Goal: Complete application form

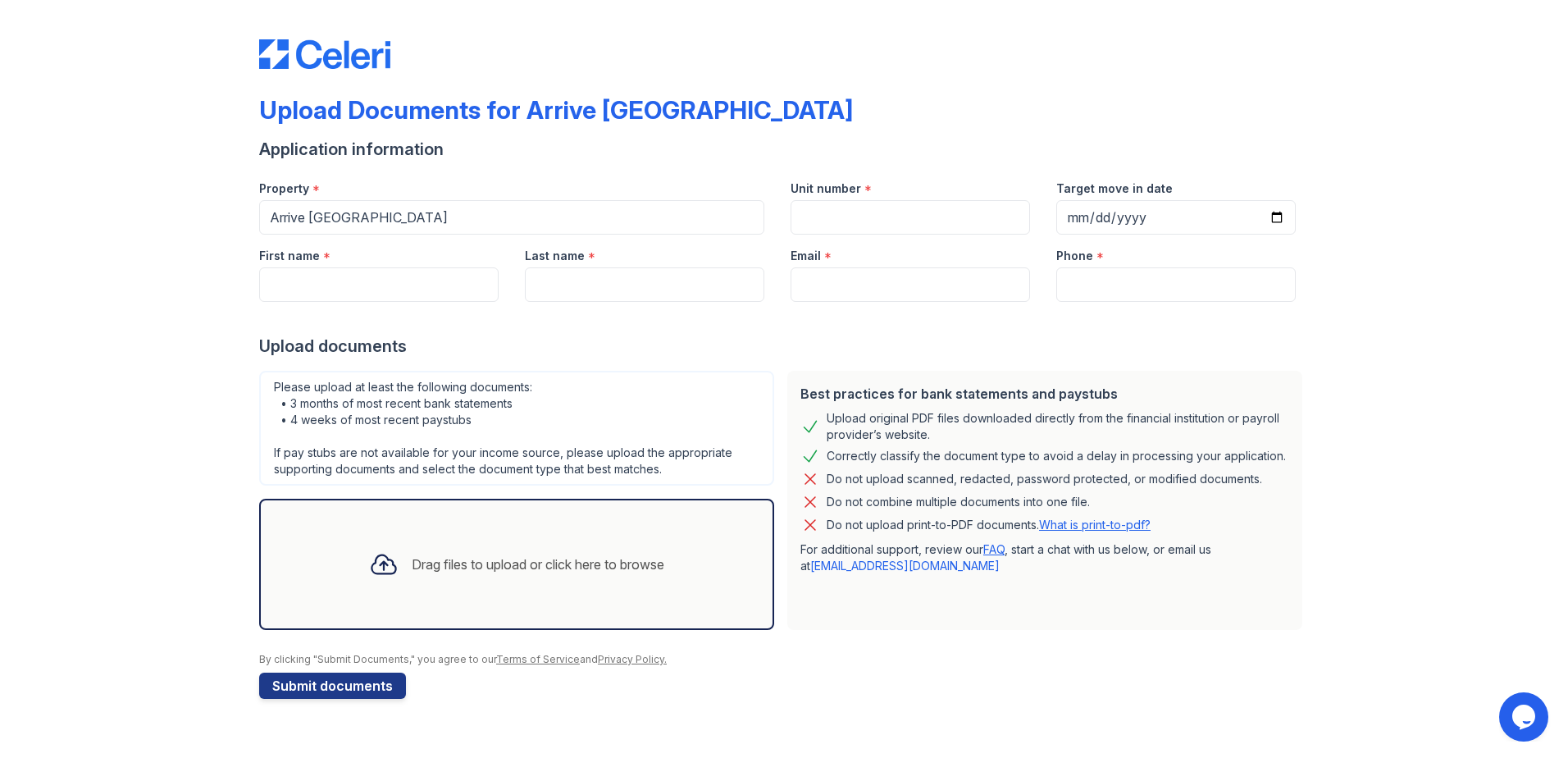
click at [998, 551] on link "FAQ" at bounding box center [995, 549] width 22 height 14
click at [634, 565] on div "Drag files to upload or click here to browse" at bounding box center [538, 564] width 253 height 20
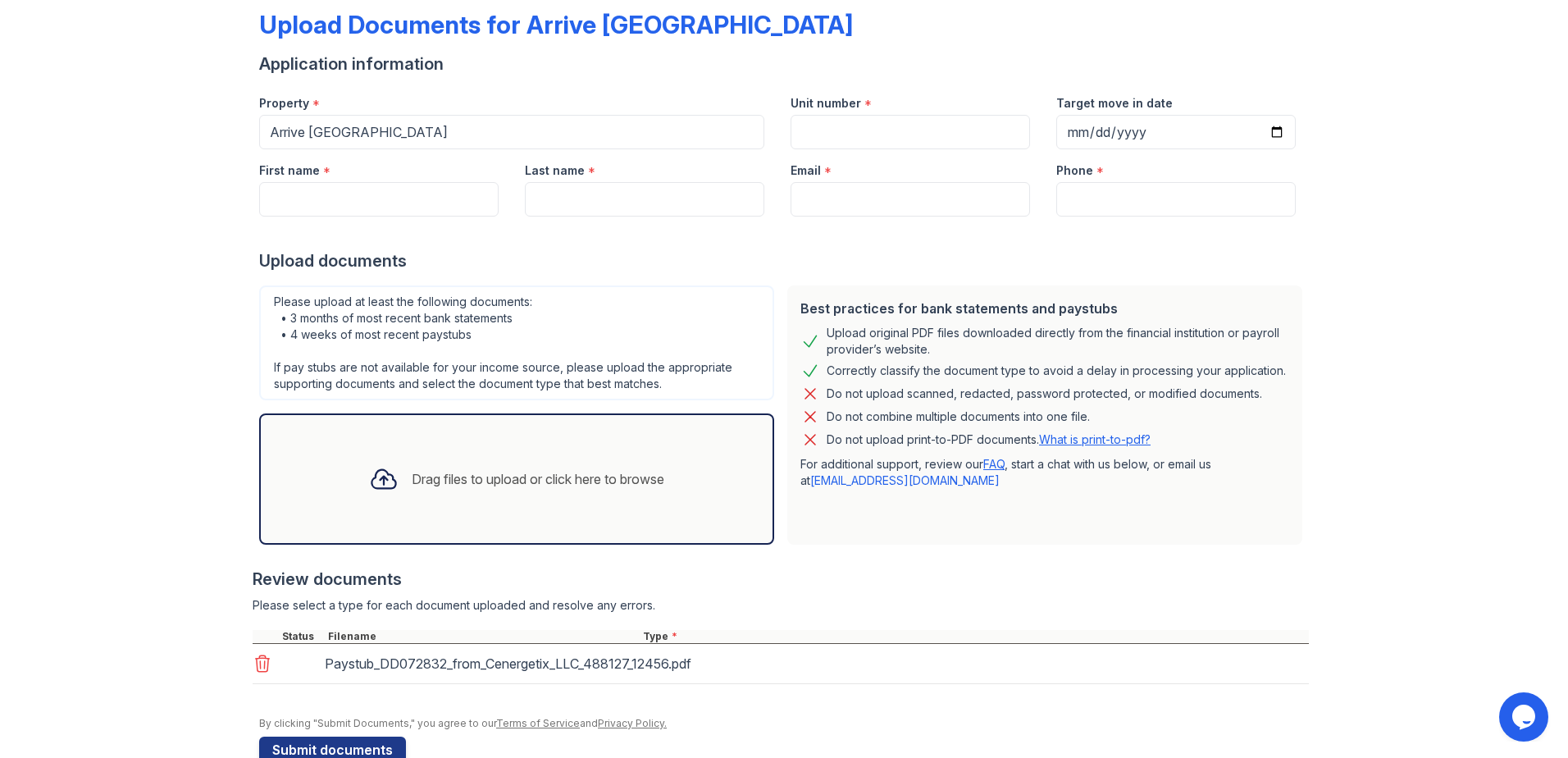
scroll to position [123, 0]
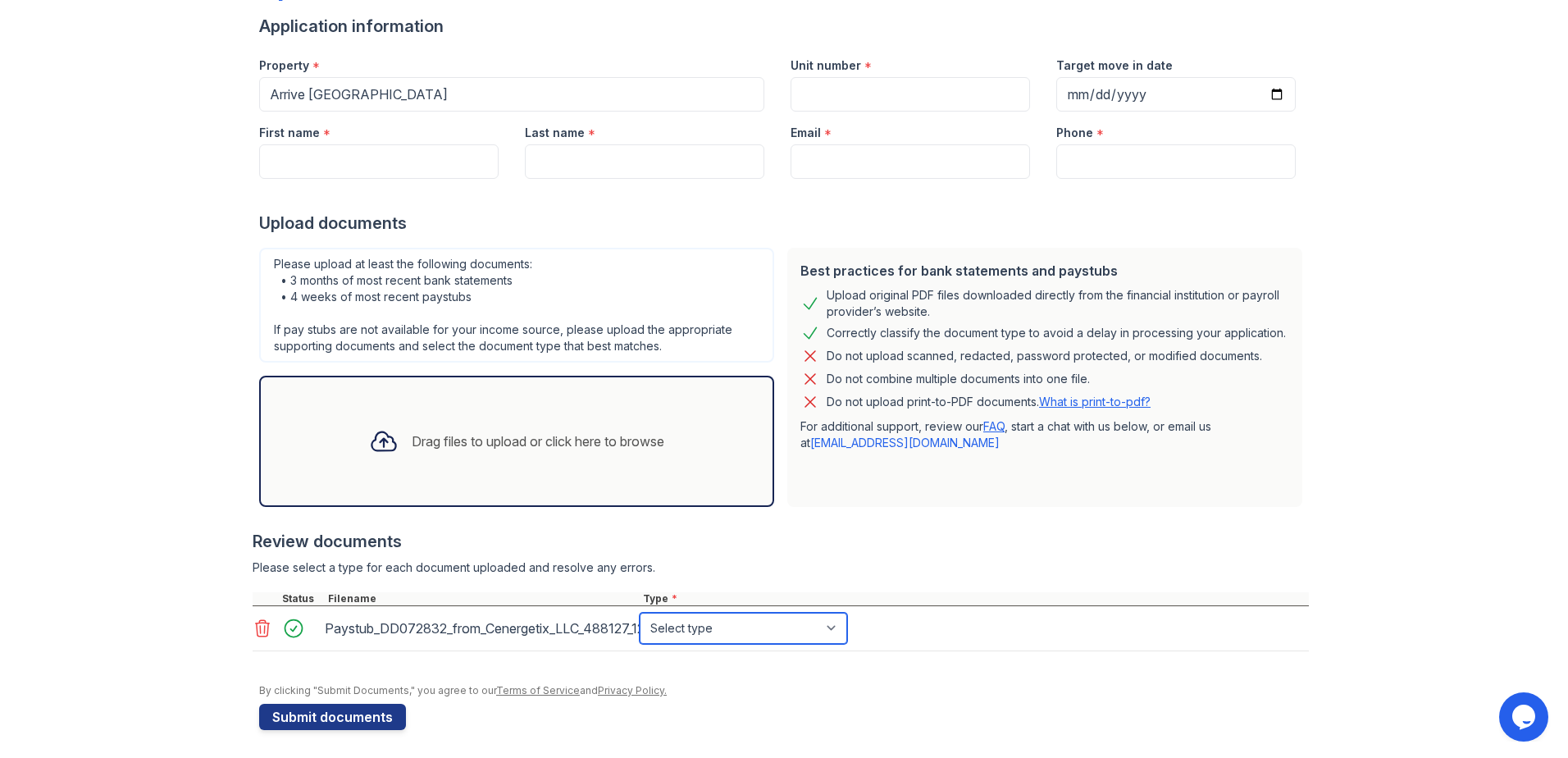
click at [675, 630] on select "Select type Paystub Bank Statement Offer Letter Tax Documents Benefit Award Let…" at bounding box center [743, 628] width 208 height 31
select select "paystub"
click at [639, 612] on select "Select type Paystub Bank Statement Offer Letter Tax Documents Benefit Award Let…" at bounding box center [743, 628] width 208 height 31
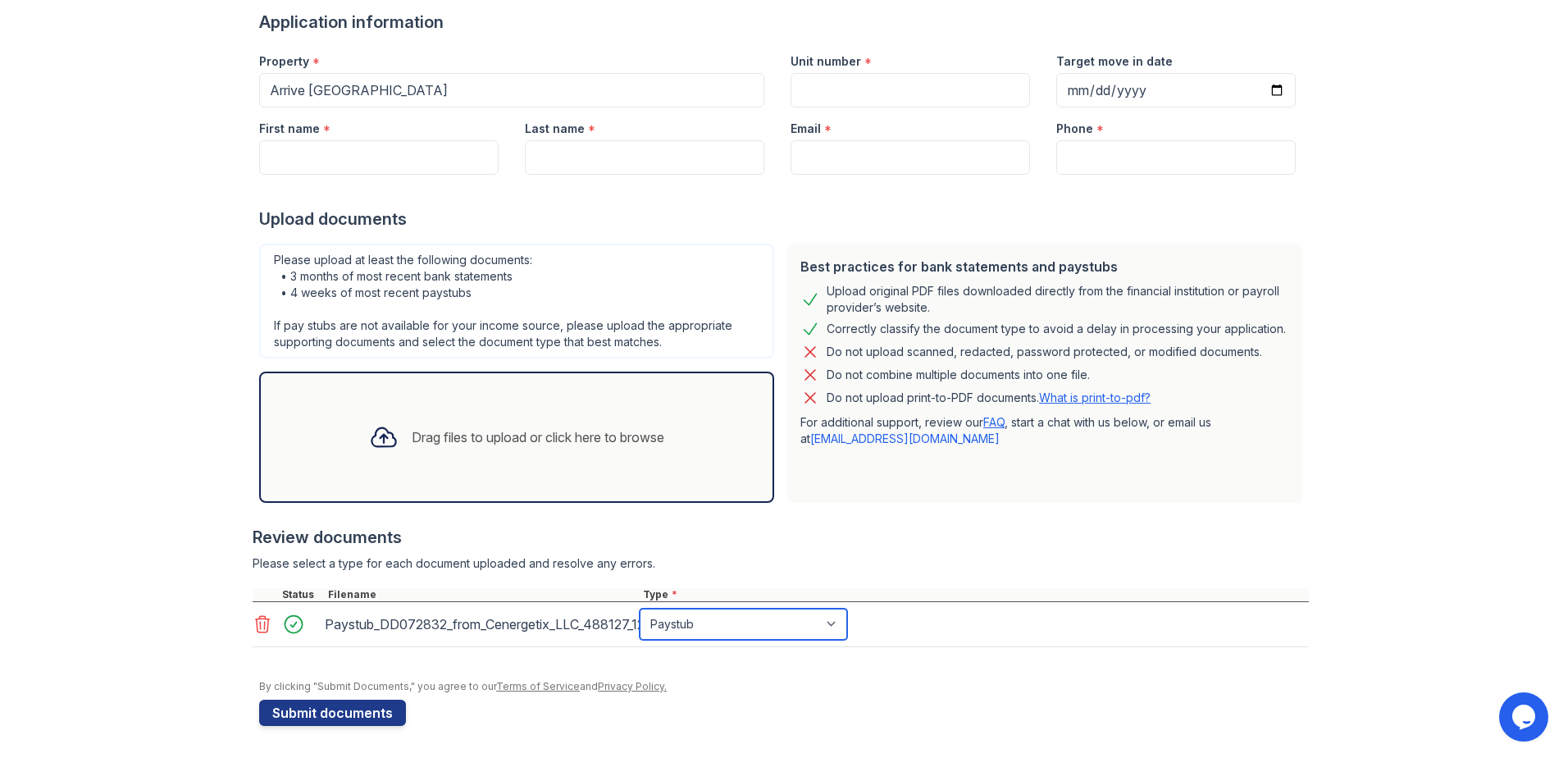
scroll to position [128, 0]
click at [296, 716] on button "Submit documents" at bounding box center [332, 712] width 147 height 27
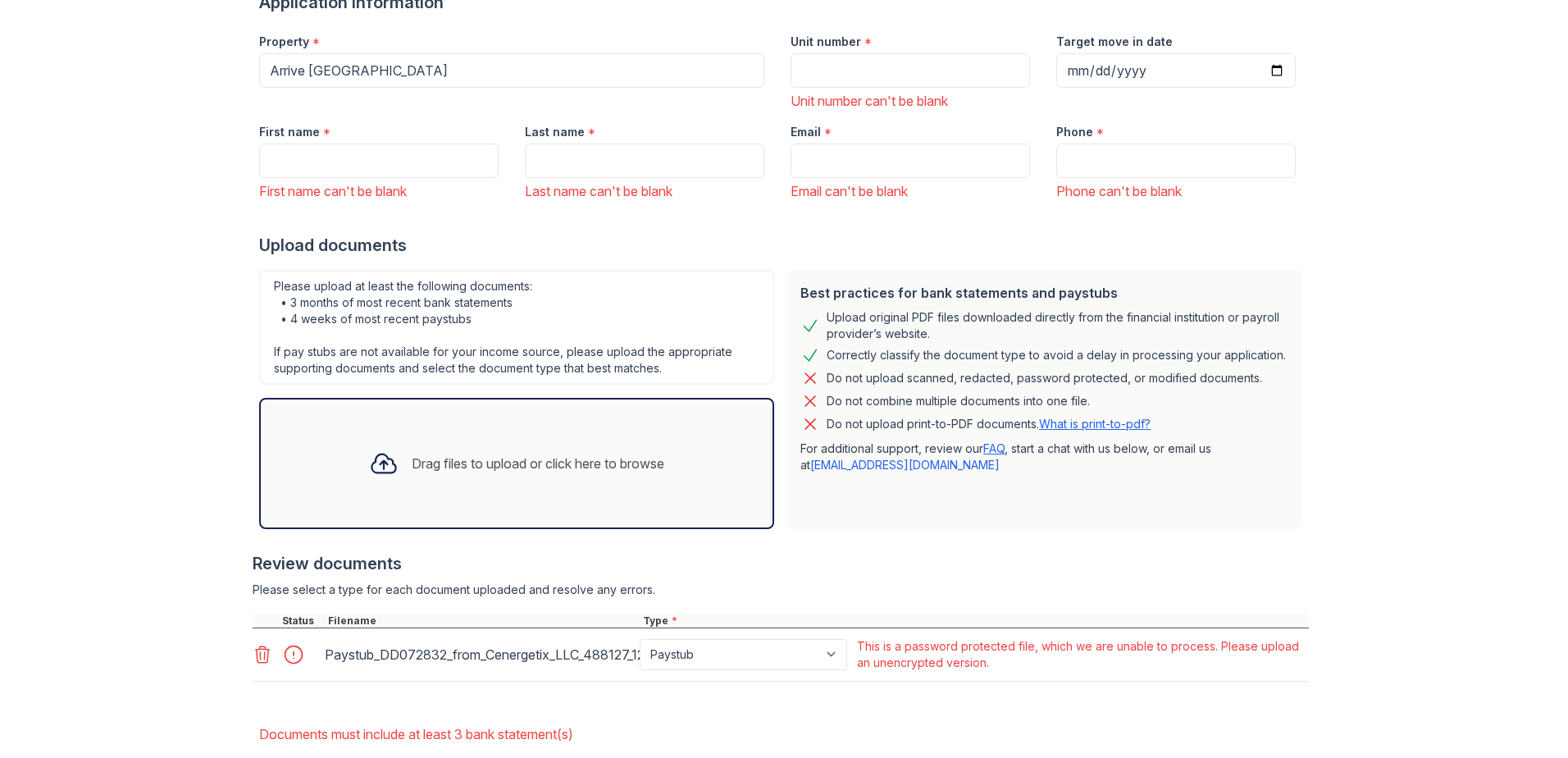
scroll to position [280, 0]
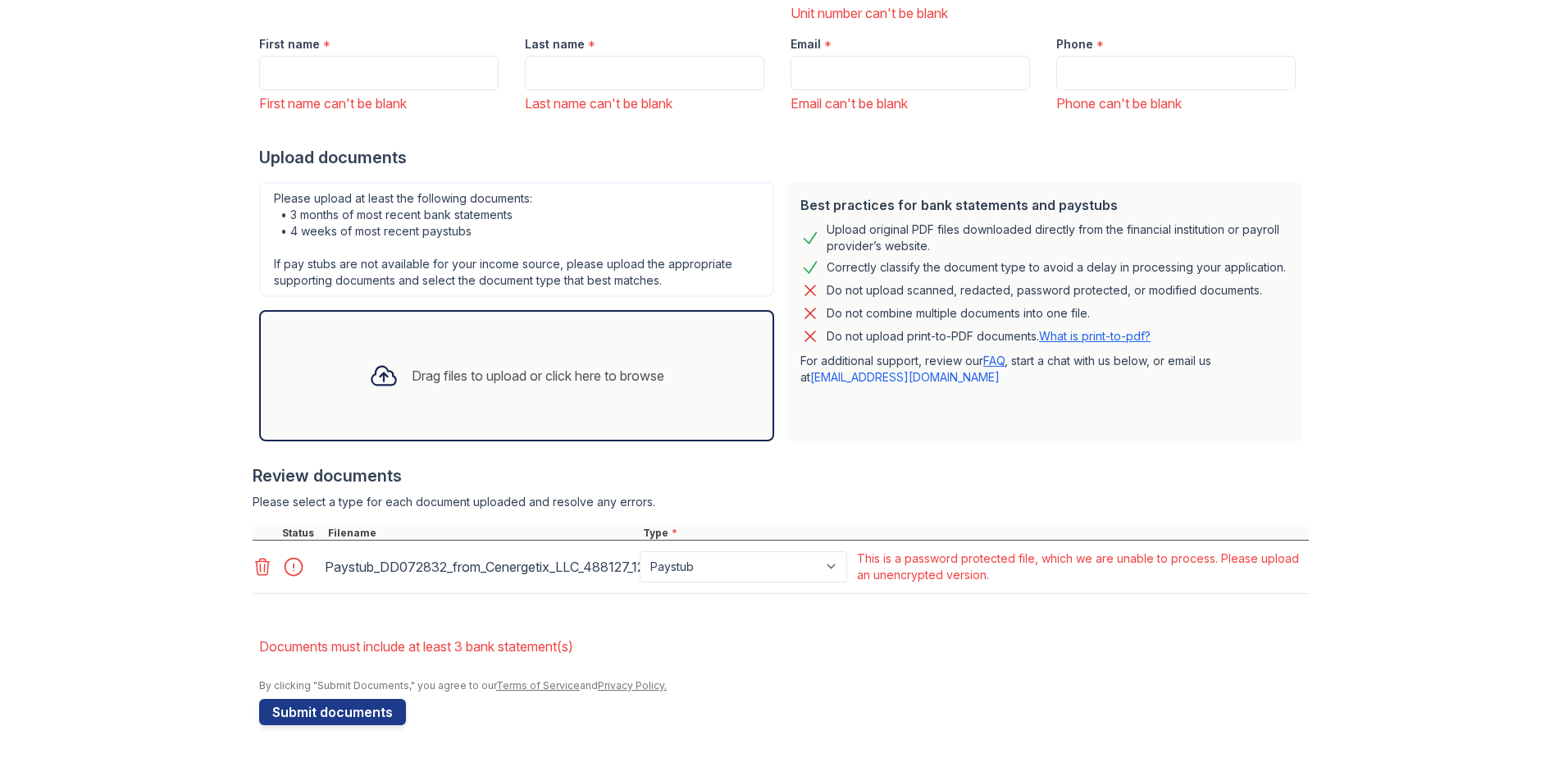
click at [243, 572] on div "Upload Documents for Arrive [GEOGRAPHIC_DATA] Please correct the errors below. …" at bounding box center [784, 239] width 1516 height 1038
click at [256, 561] on icon at bounding box center [263, 566] width 14 height 17
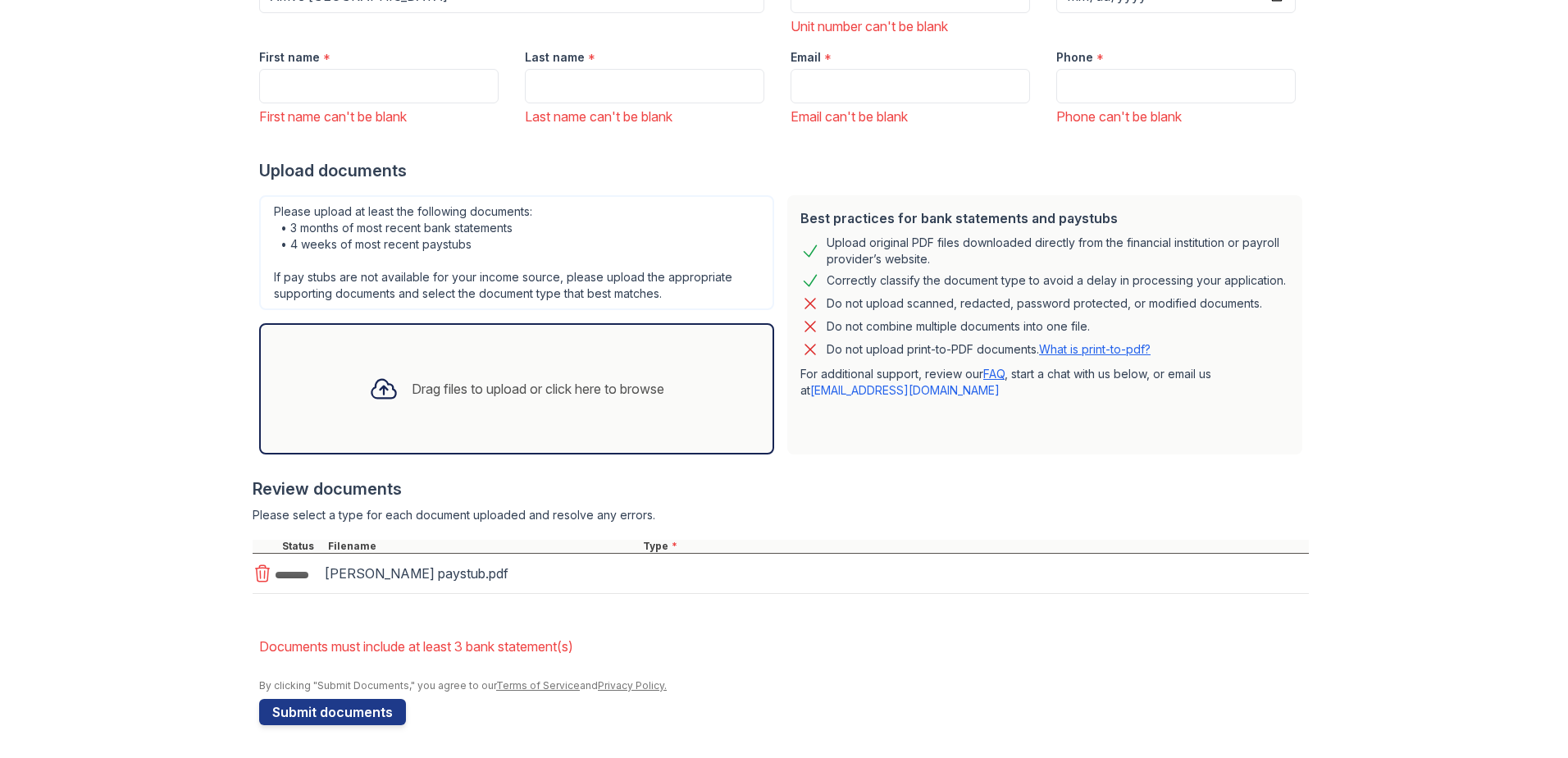
scroll to position [272, 0]
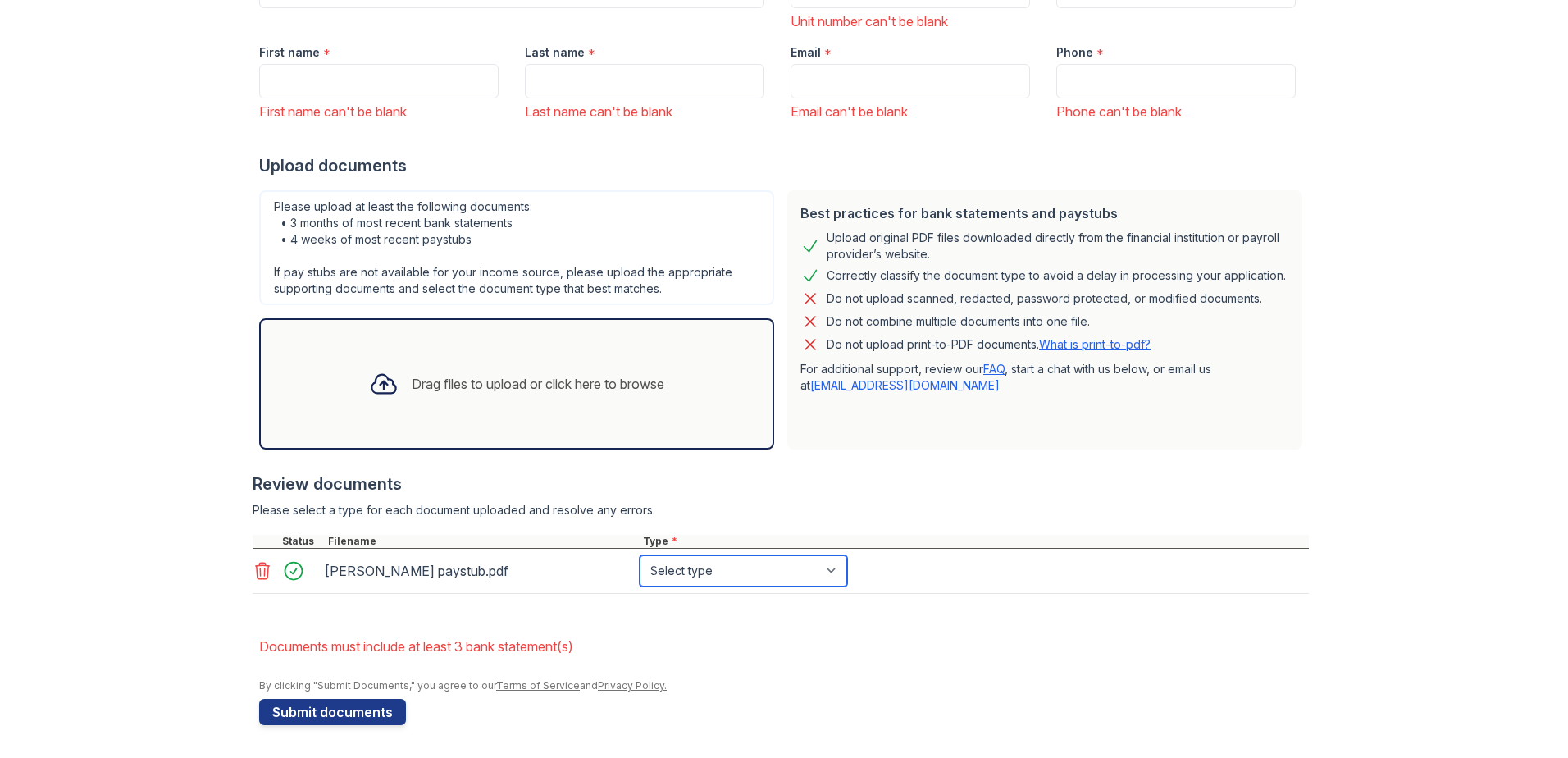
click at [689, 570] on select "Select type Paystub Bank Statement Offer Letter Tax Documents Benefit Award Let…" at bounding box center [743, 571] width 208 height 31
select select "paystub"
click at [639, 555] on select "Select type Paystub Bank Statement Offer Letter Tax Documents Benefit Award Let…" at bounding box center [743, 571] width 208 height 31
click at [357, 706] on button "Submit documents" at bounding box center [332, 712] width 147 height 27
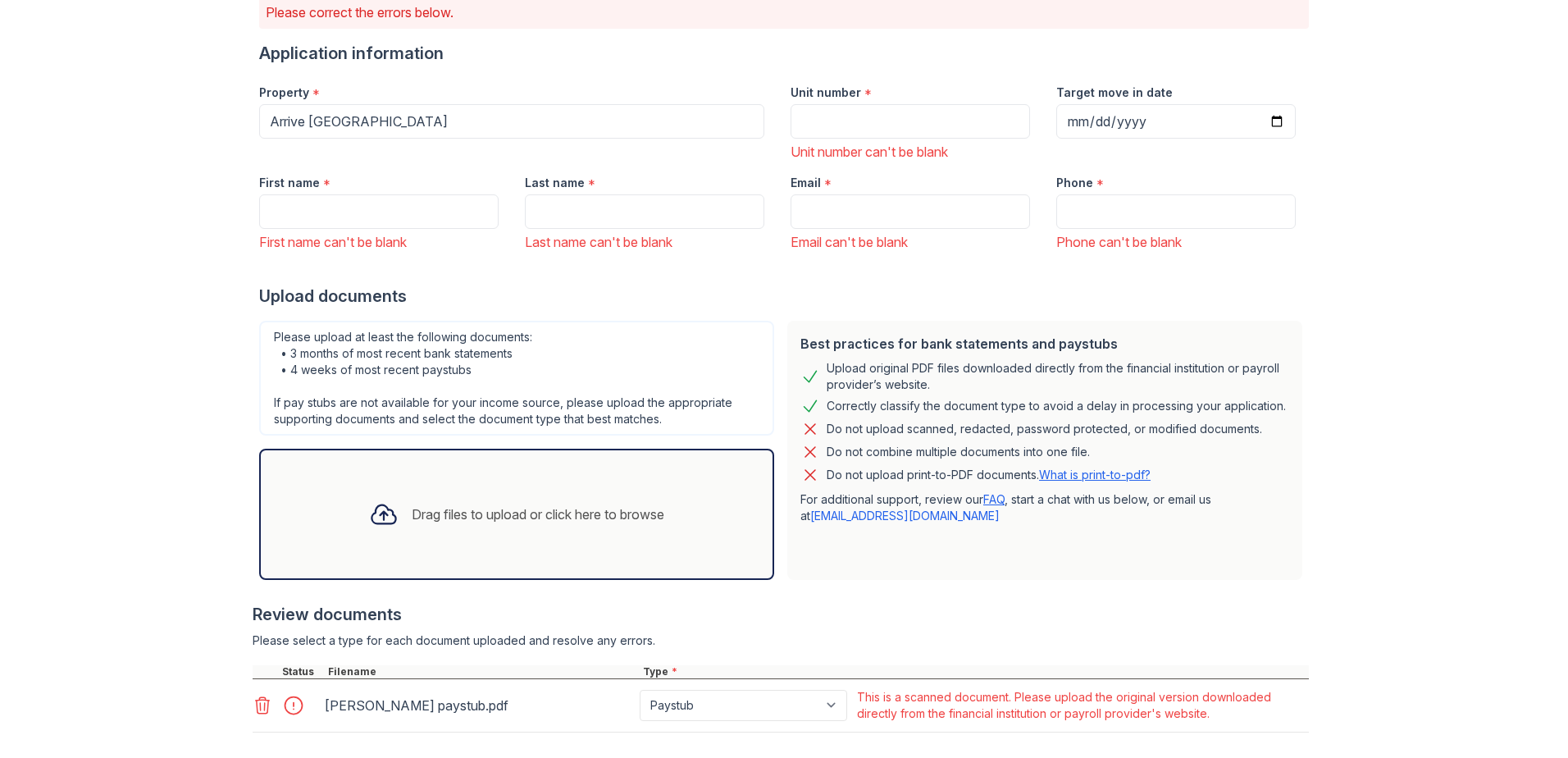
scroll to position [280, 0]
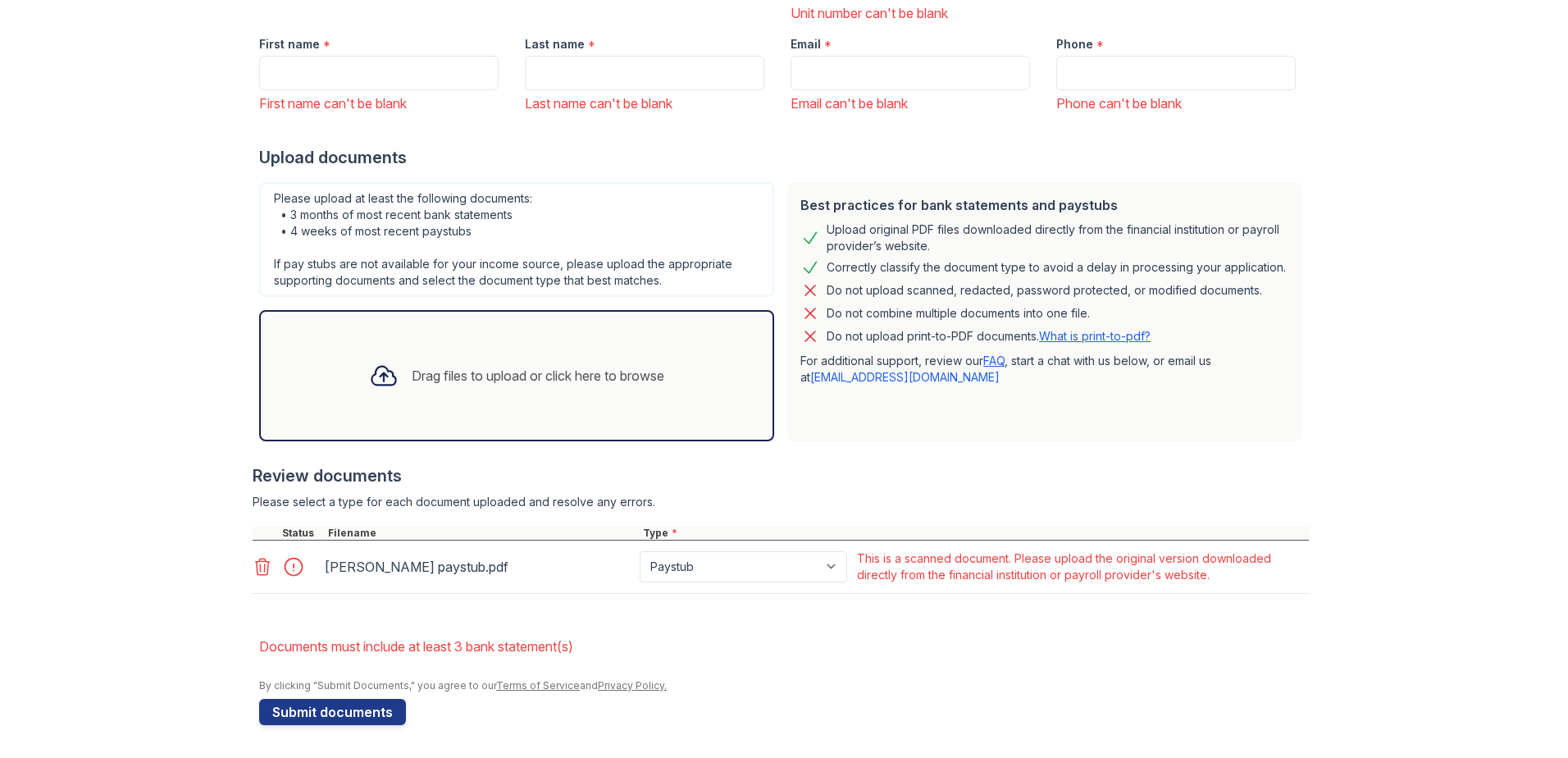
click at [222, 559] on div "Upload Documents for Arrive [GEOGRAPHIC_DATA] Please correct the errors below. …" at bounding box center [784, 239] width 1516 height 1038
click at [253, 565] on icon at bounding box center [263, 566] width 20 height 20
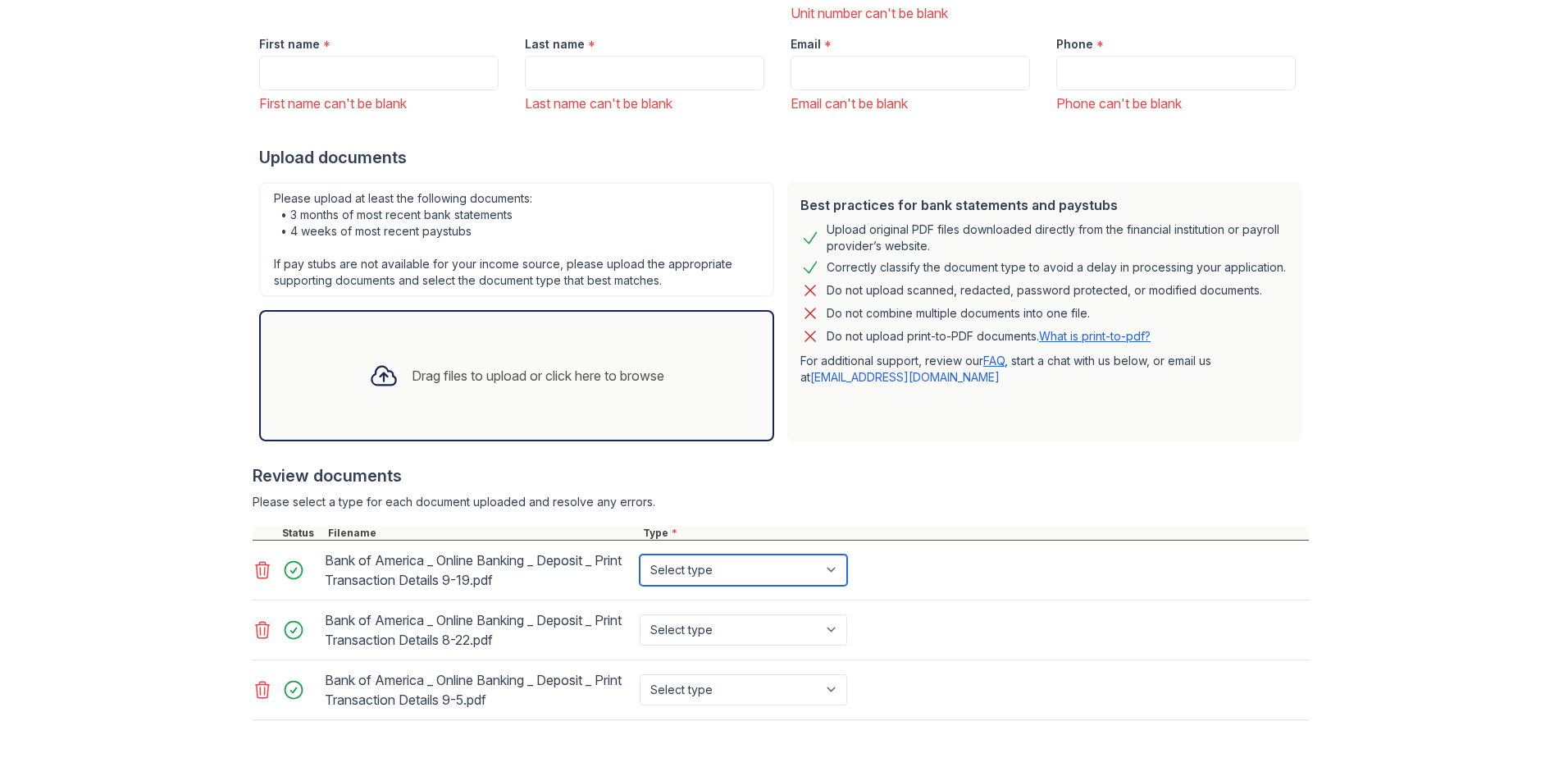
click at [710, 575] on select "Select type Paystub Bank Statement Offer Letter Tax Documents Benefit Award Let…" at bounding box center [743, 570] width 208 height 31
select select "paystub"
click at [639, 554] on select "Select type Paystub Bank Statement Offer Letter Tax Documents Benefit Award Let…" at bounding box center [743, 570] width 208 height 31
click at [730, 641] on select "Select type Paystub Bank Statement Offer Letter Tax Documents Benefit Award Let…" at bounding box center [743, 630] width 208 height 31
select select "paystub"
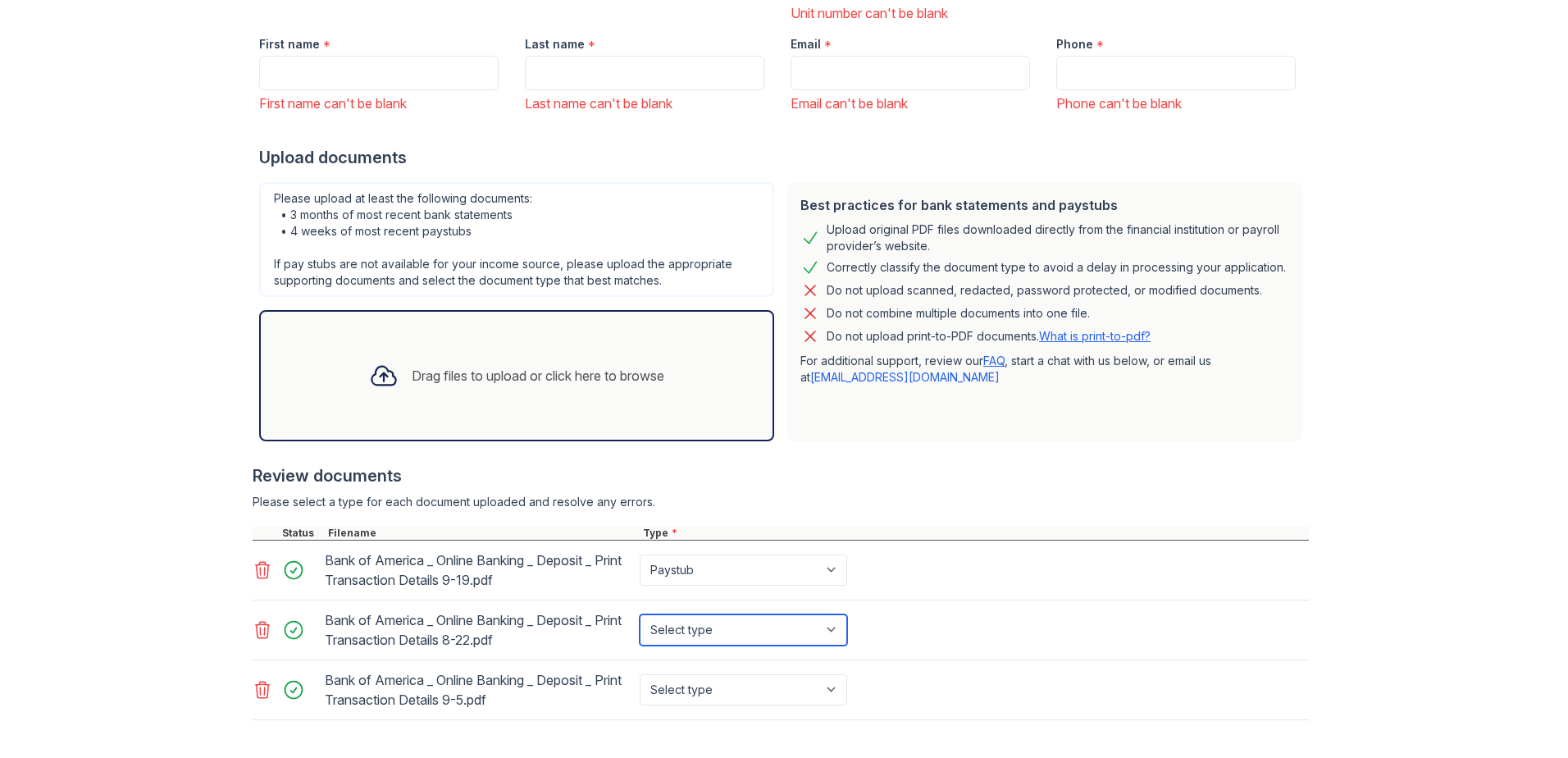
click at [639, 614] on select "Select type Paystub Bank Statement Offer Letter Tax Documents Benefit Award Let…" at bounding box center [743, 630] width 208 height 31
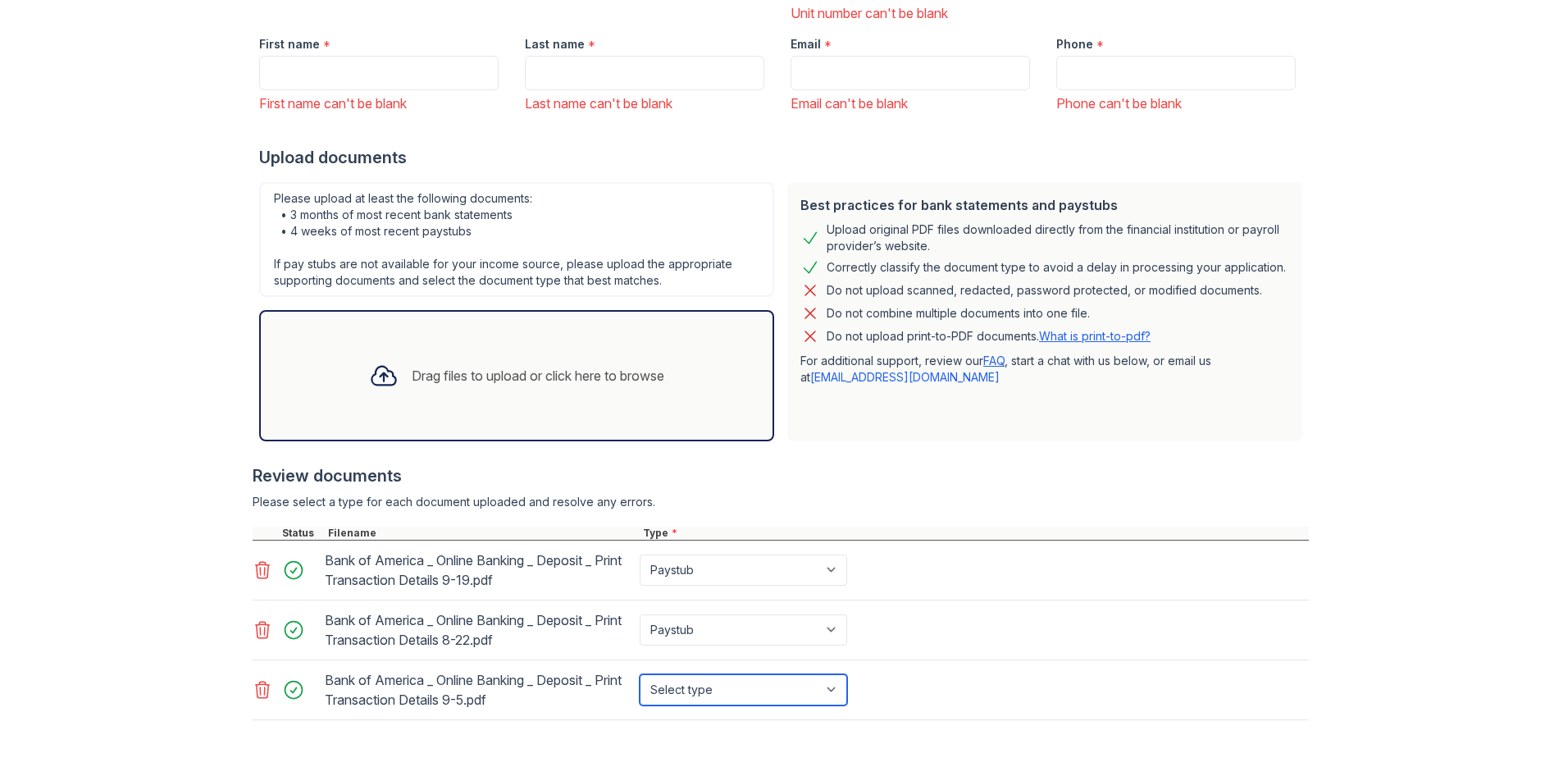
click at [718, 692] on select "Select type Paystub Bank Statement Offer Letter Tax Documents Benefit Award Let…" at bounding box center [743, 689] width 208 height 31
select select "paystub"
click at [639, 673] on select "Select type Paystub Bank Statement Offer Letter Tax Documents Benefit Award Let…" at bounding box center [743, 689] width 208 height 31
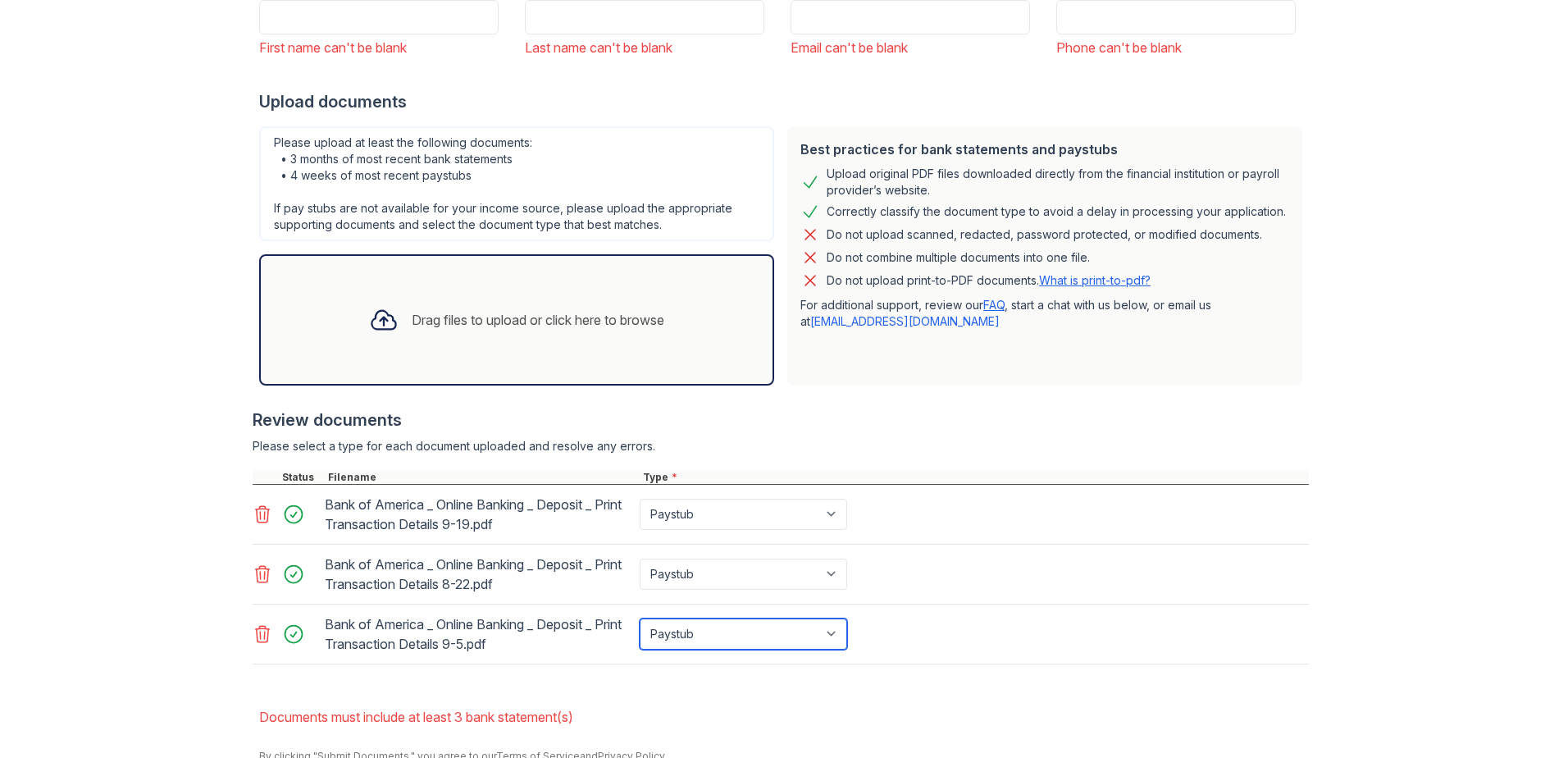
scroll to position [407, 0]
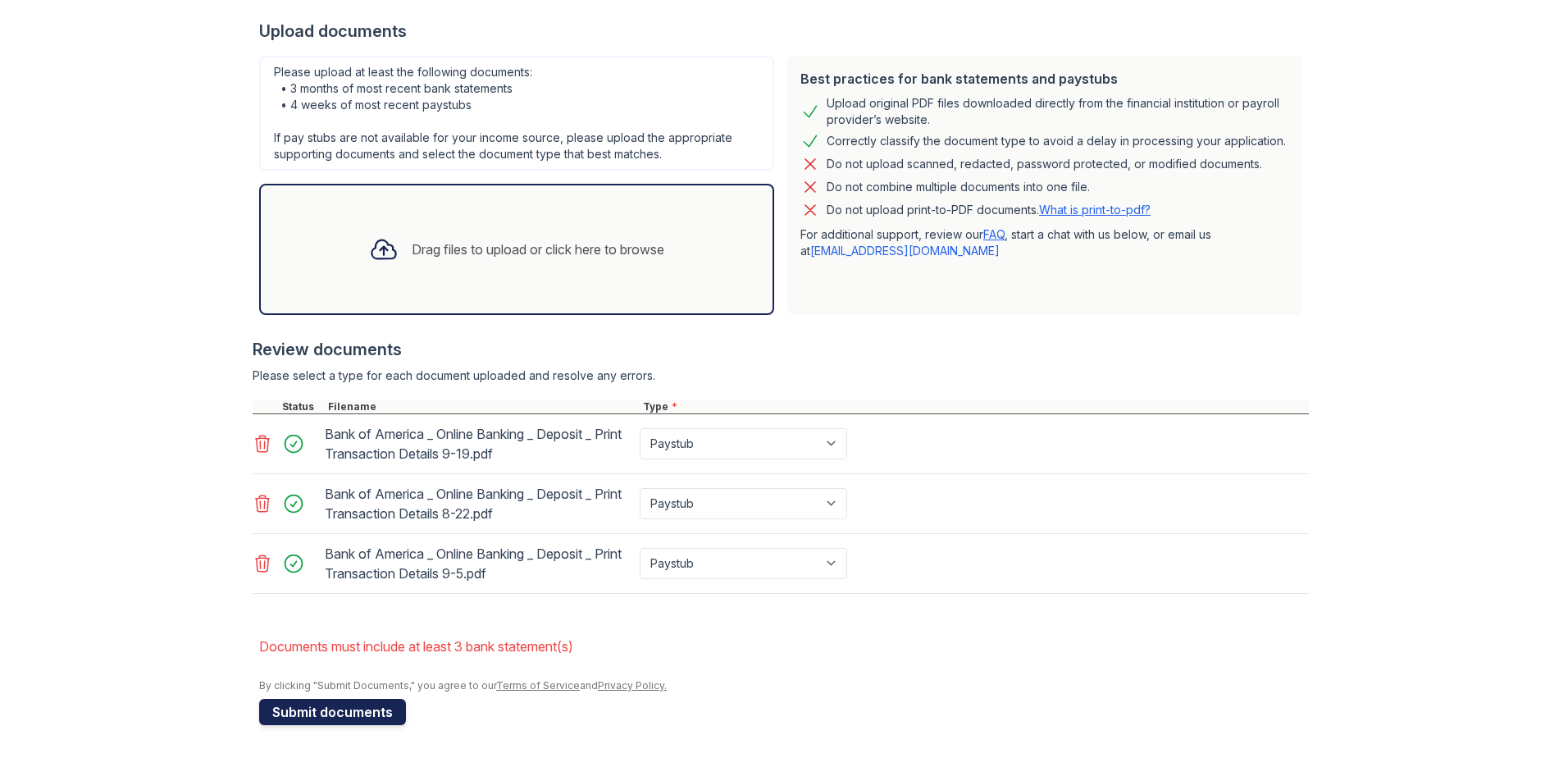
click at [340, 711] on button "Submit documents" at bounding box center [332, 712] width 147 height 27
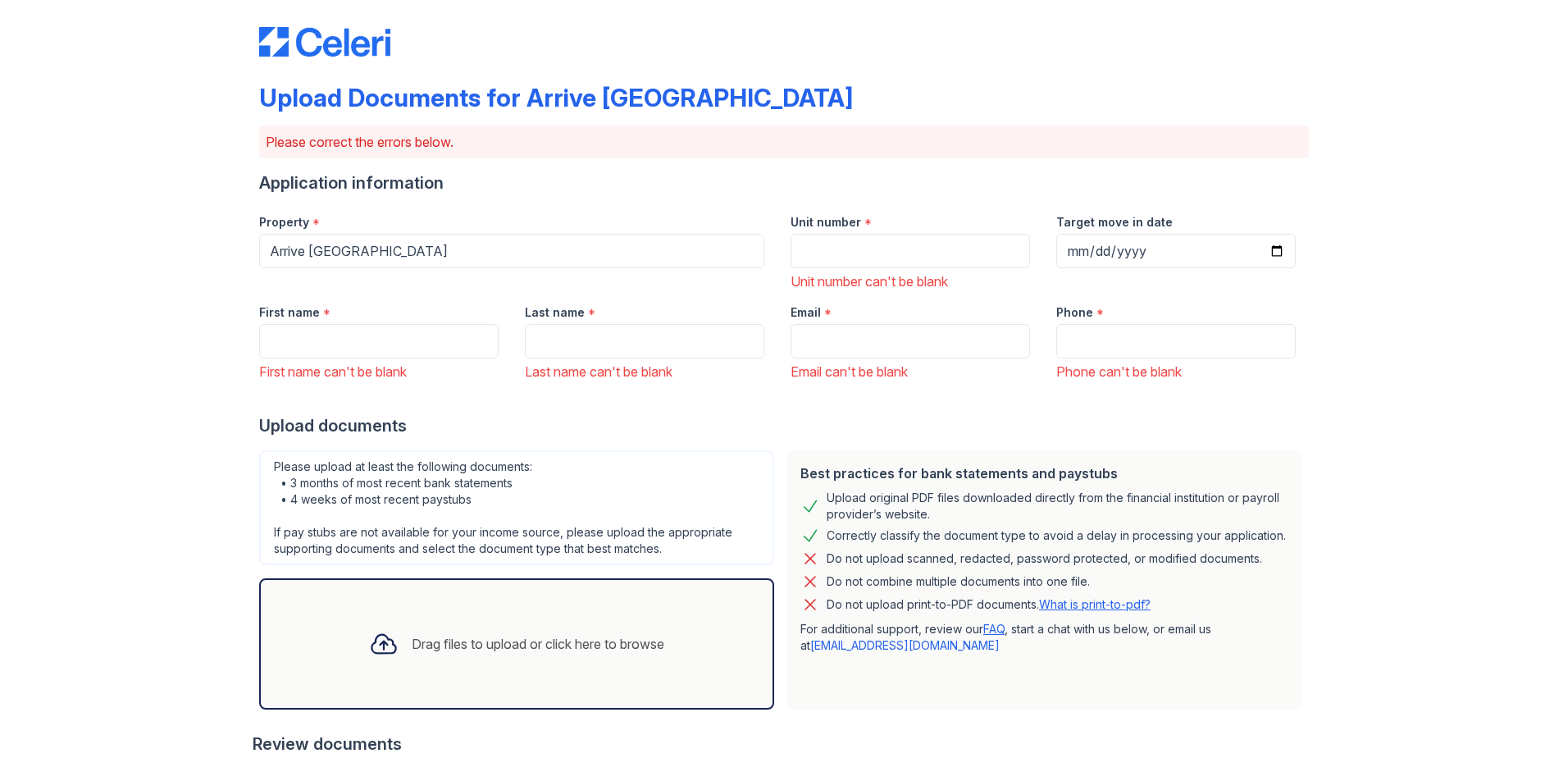
scroll to position [0, 0]
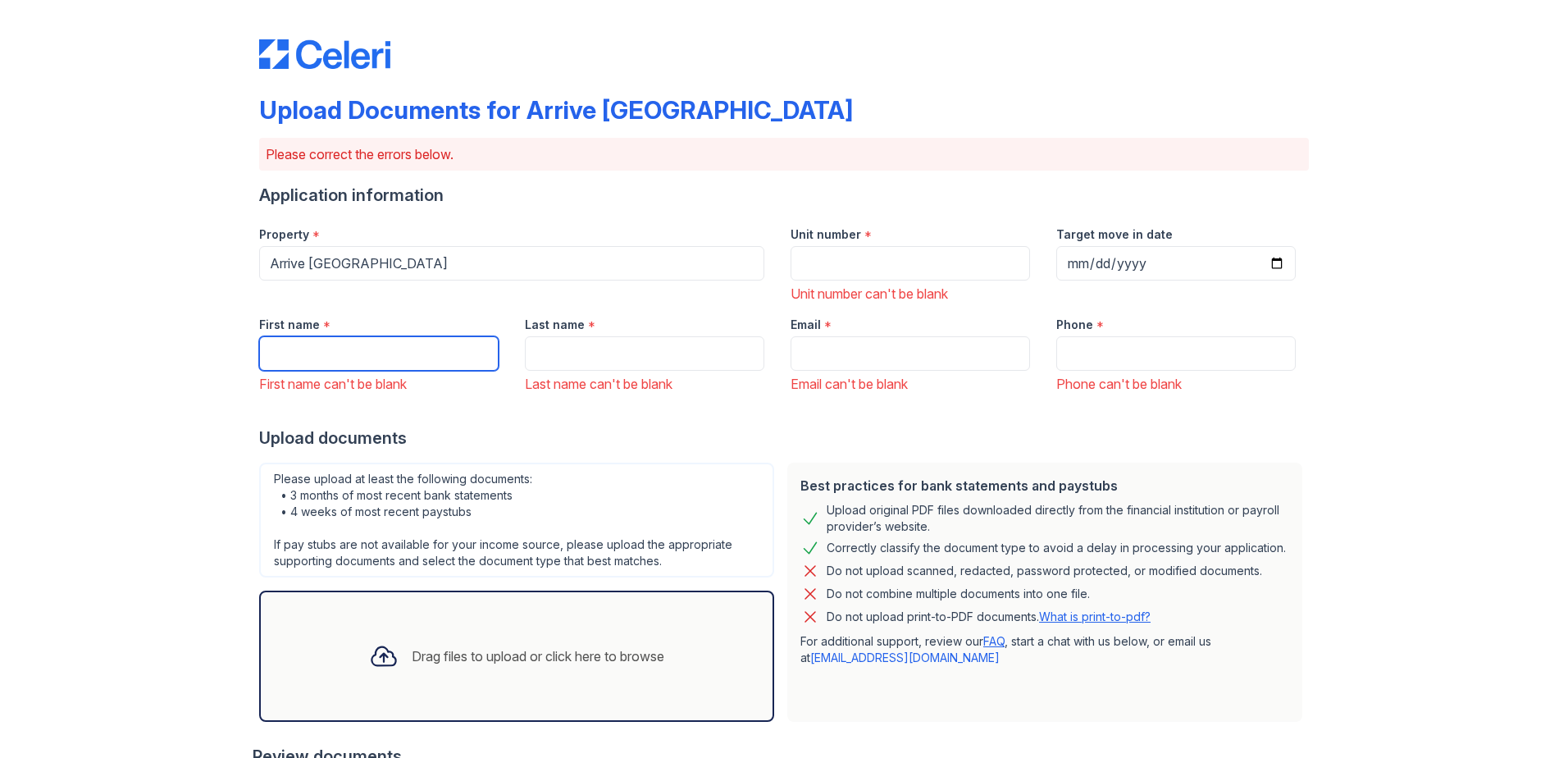
click at [446, 343] on input "First name" at bounding box center [380, 353] width 240 height 34
type input "[PERSON_NAME]"
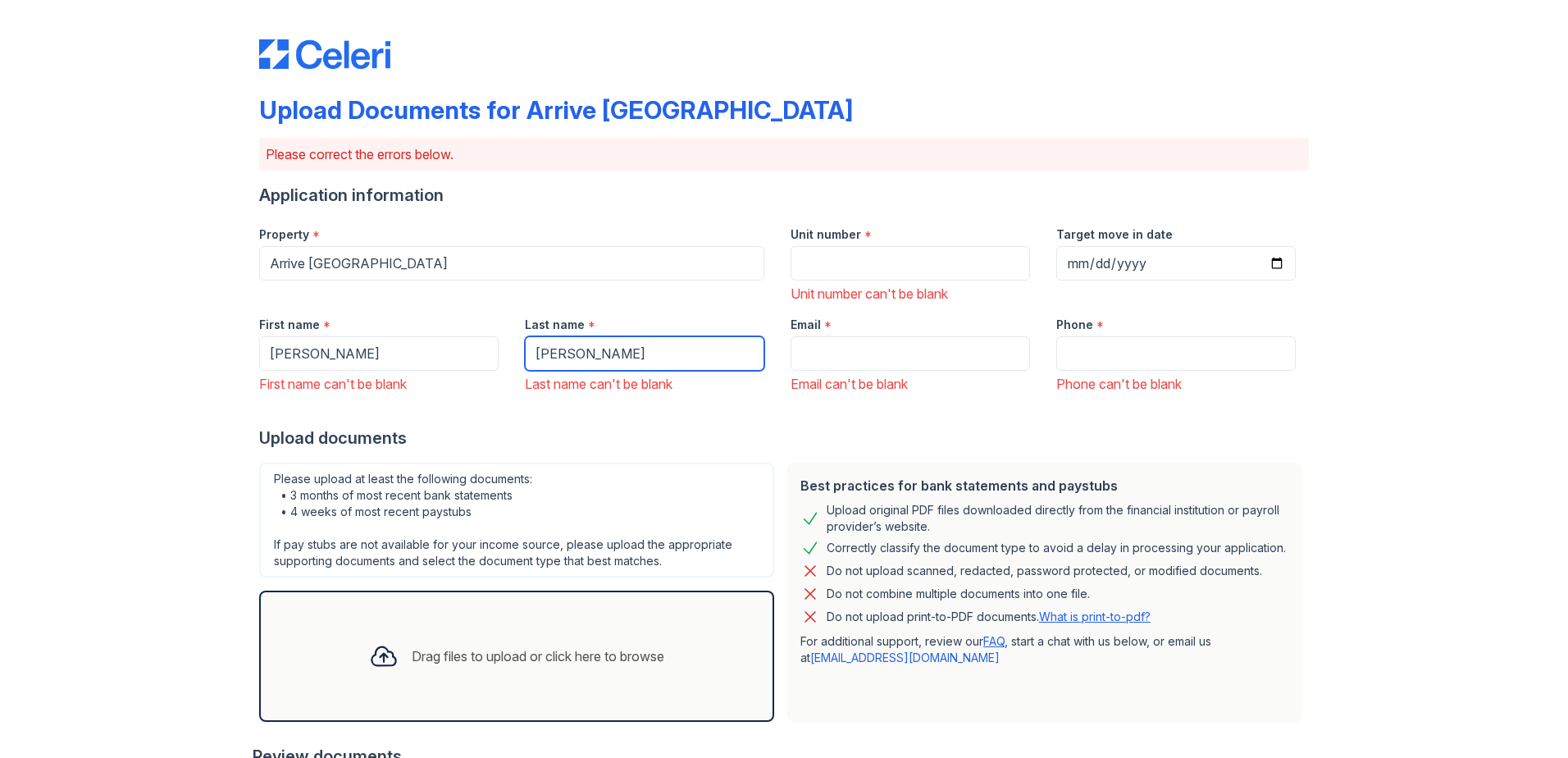
type input "[PERSON_NAME]"
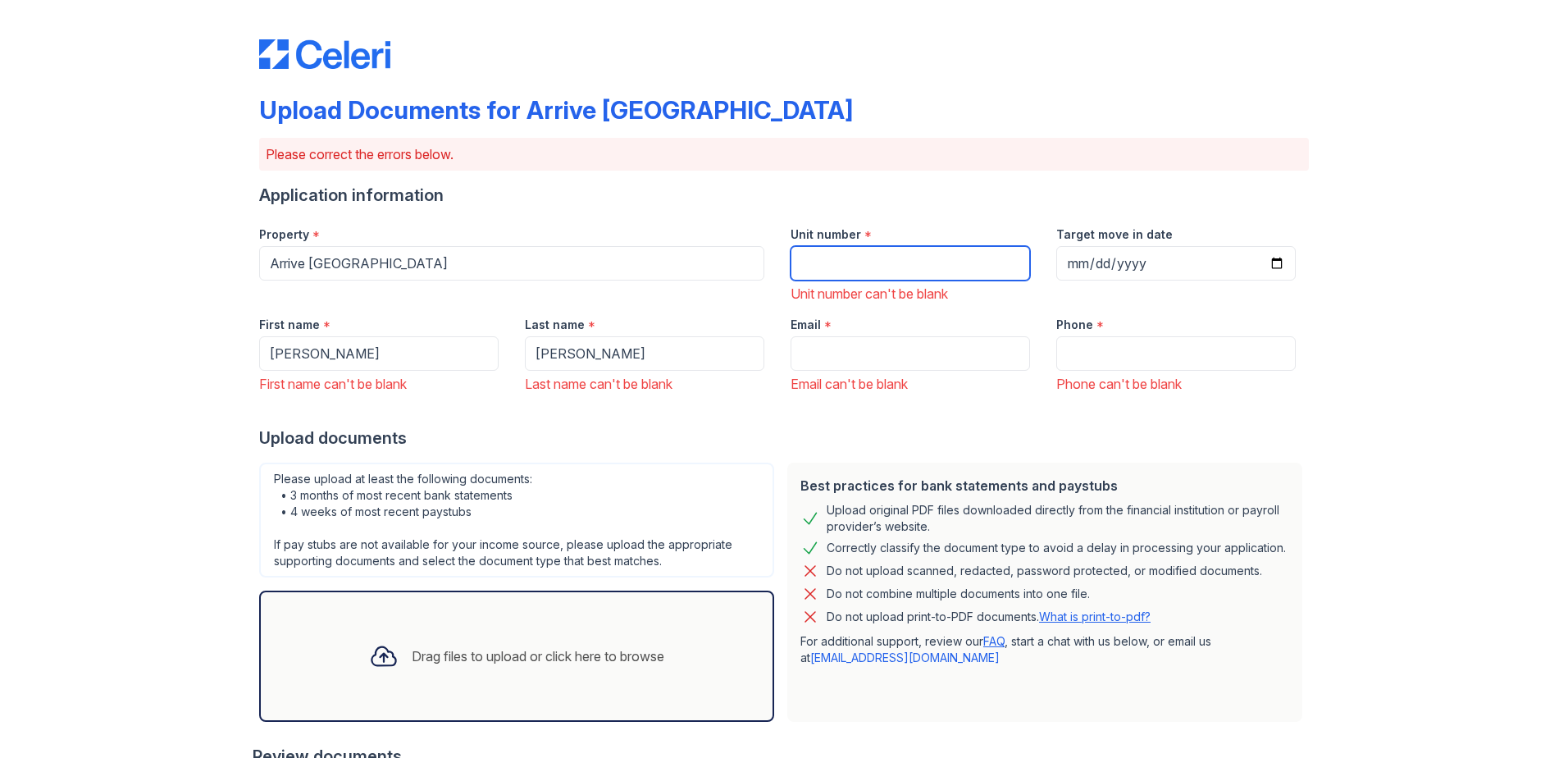
click at [974, 272] on input "Unit number" at bounding box center [911, 262] width 240 height 34
click at [912, 259] on input "Unit number" at bounding box center [911, 262] width 240 height 34
type input "N1201"
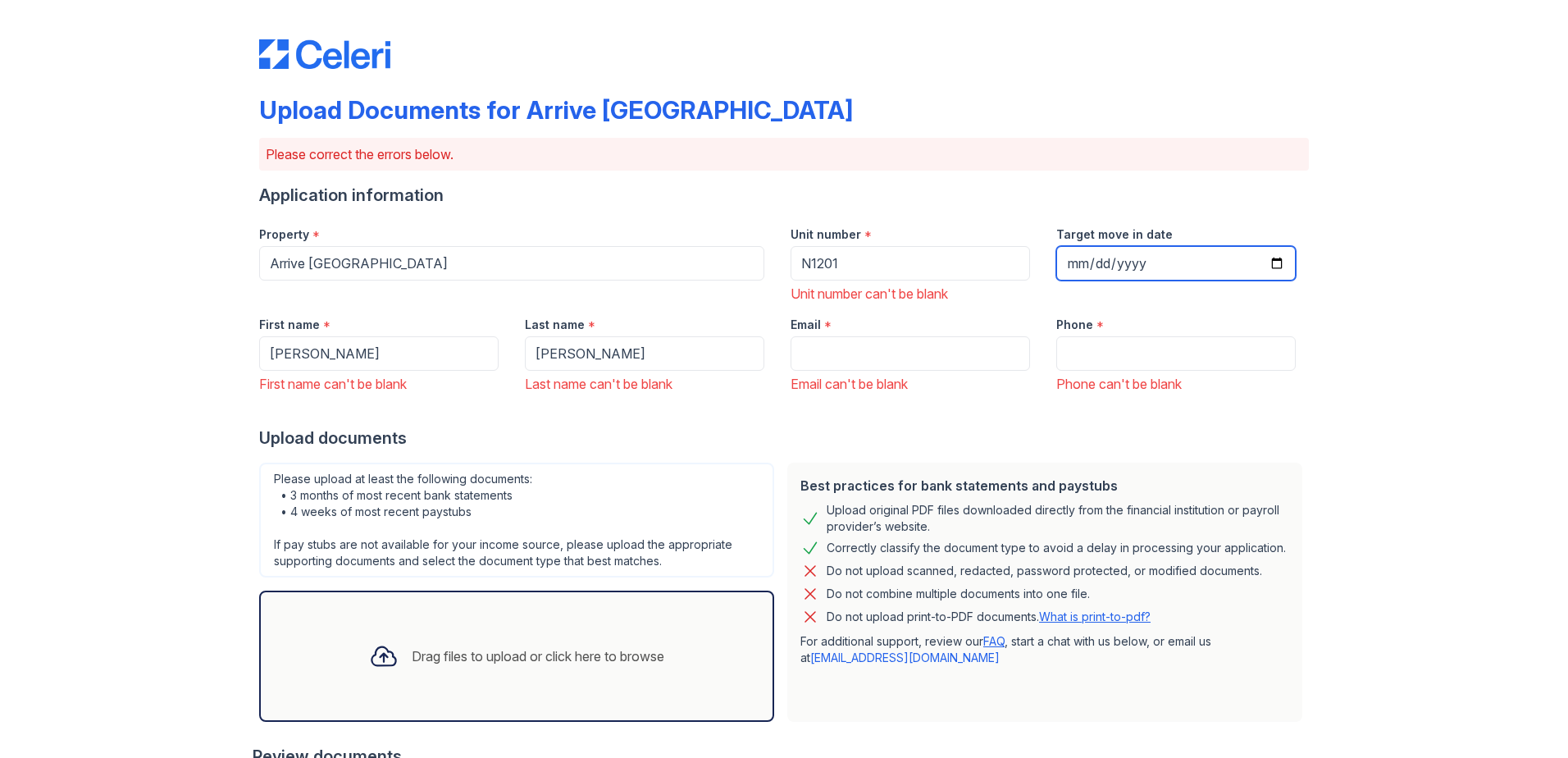
click at [1276, 264] on input "Target move in date" at bounding box center [1176, 262] width 240 height 34
type input "[DATE]"
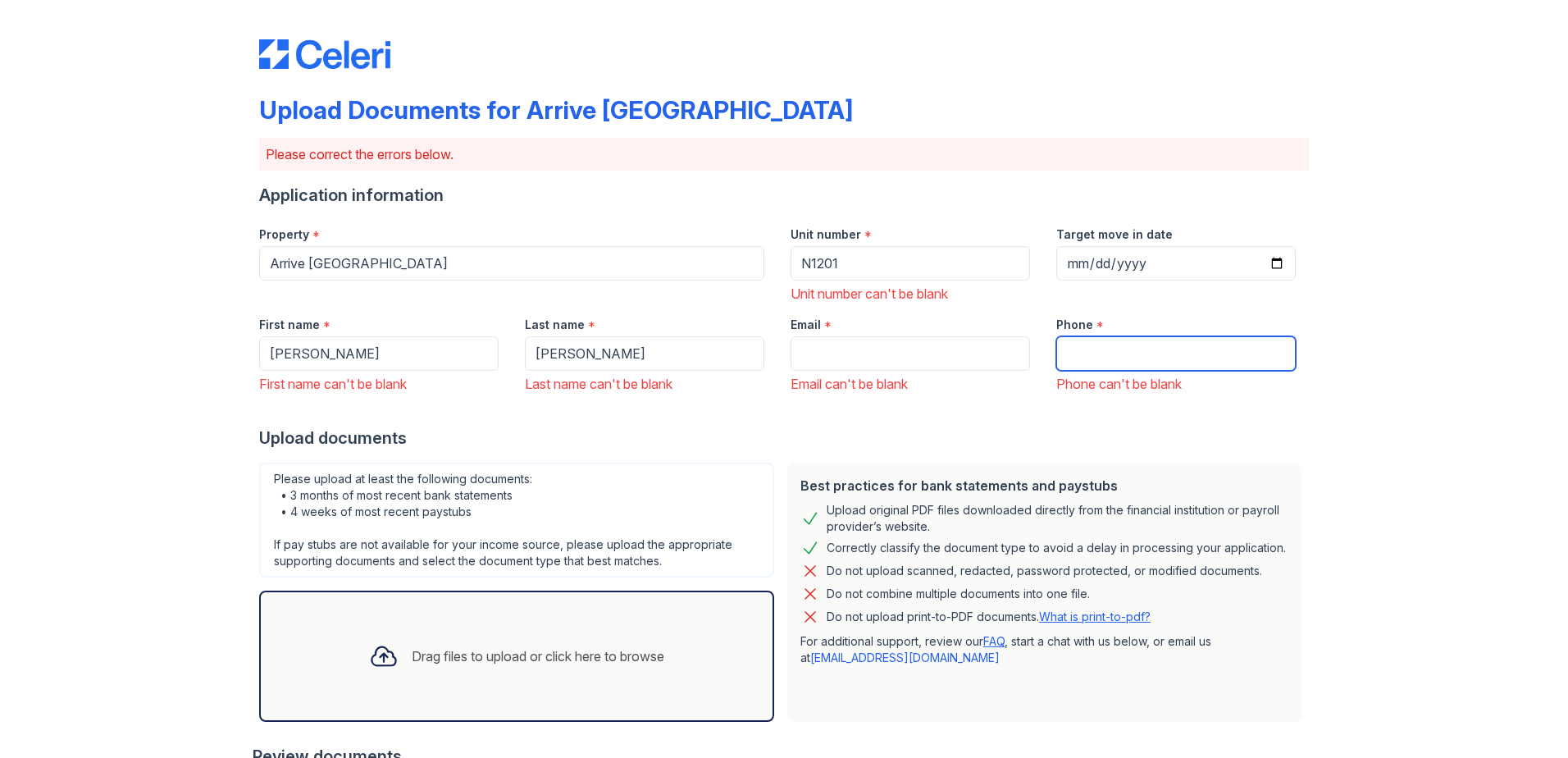
click at [1159, 361] on input "Phone" at bounding box center [1176, 353] width 240 height 34
type input "2404541346"
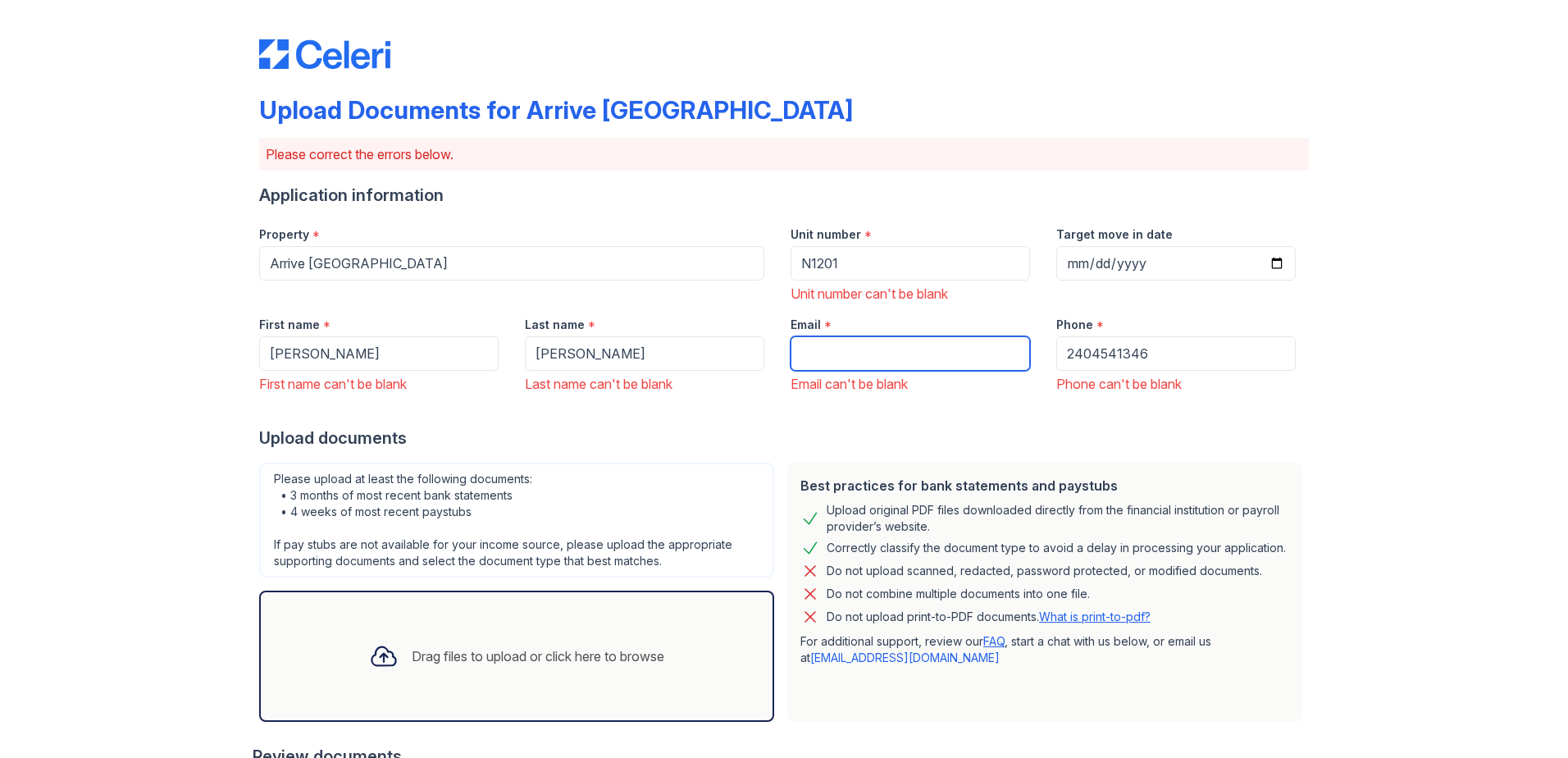
click at [925, 349] on input "Email" at bounding box center [911, 353] width 240 height 34
type input "[EMAIL_ADDRESS][DOMAIN_NAME]"
click at [673, 409] on div at bounding box center [784, 409] width 1050 height 32
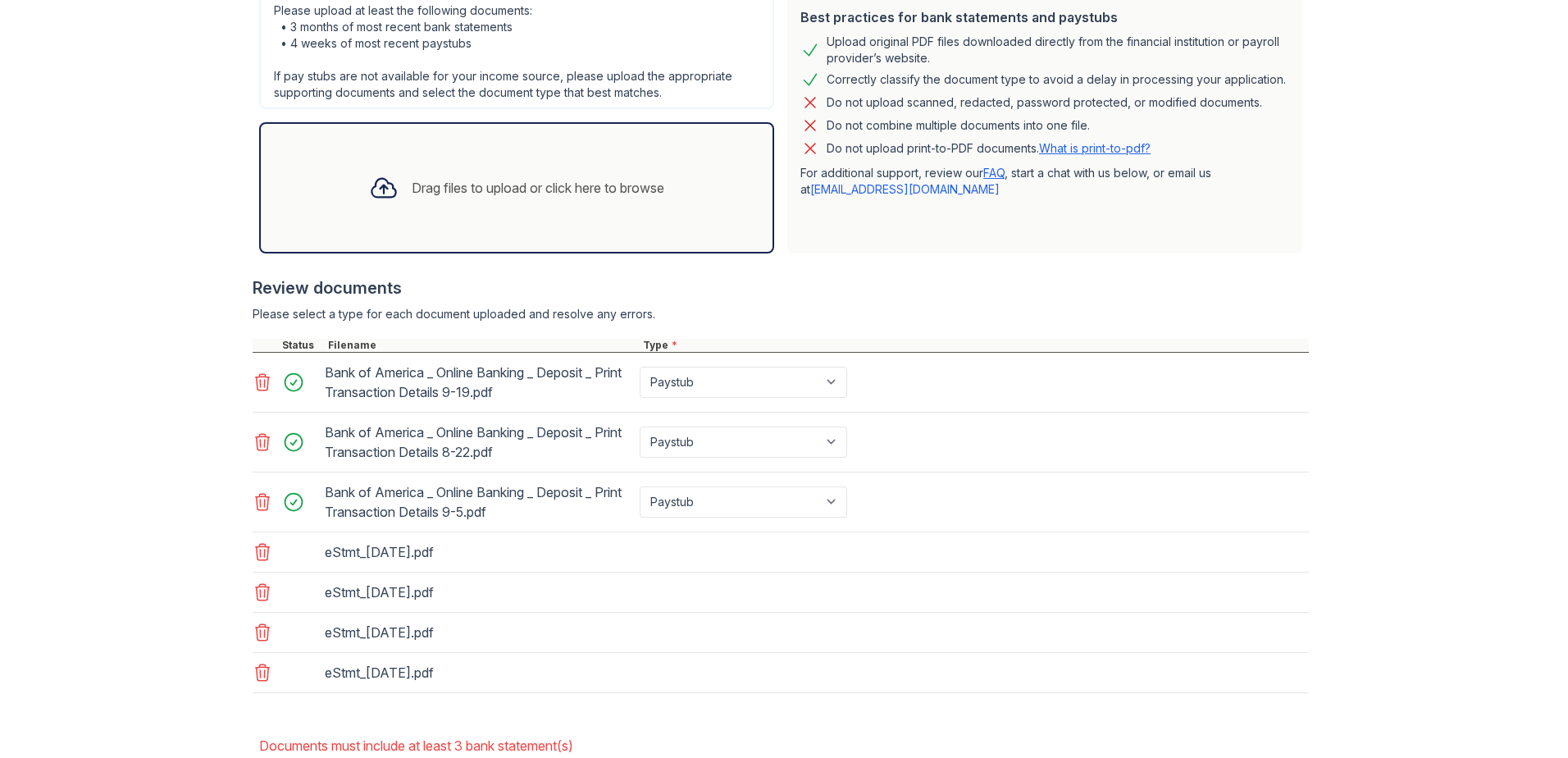
scroll to position [567, 0]
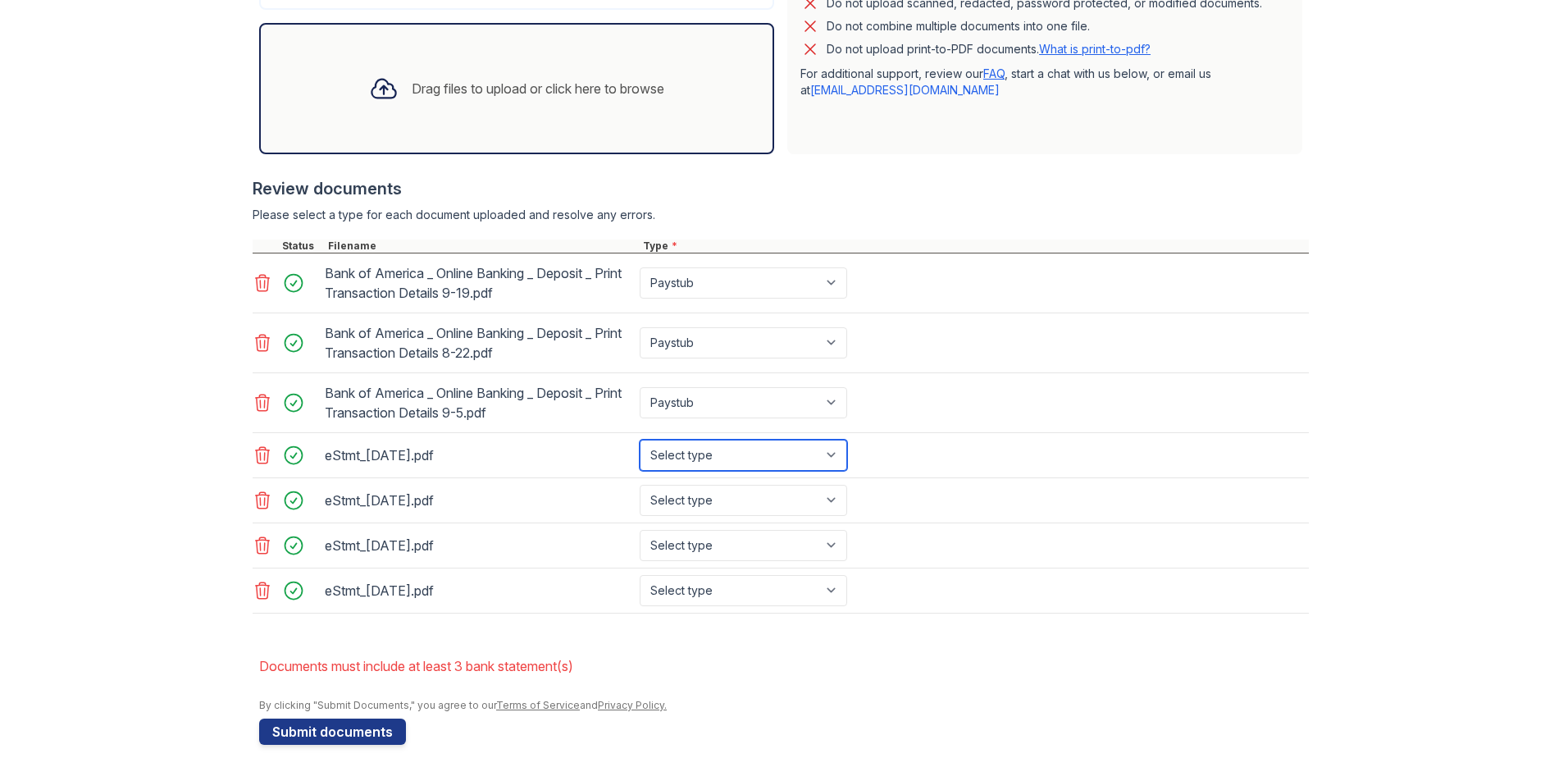
click at [743, 457] on select "Select type Paystub Bank Statement Offer Letter Tax Documents Benefit Award Let…" at bounding box center [743, 455] width 208 height 31
select select "bank_statement"
click at [639, 439] on select "Select type Paystub Bank Statement Offer Letter Tax Documents Benefit Award Let…" at bounding box center [743, 455] width 208 height 31
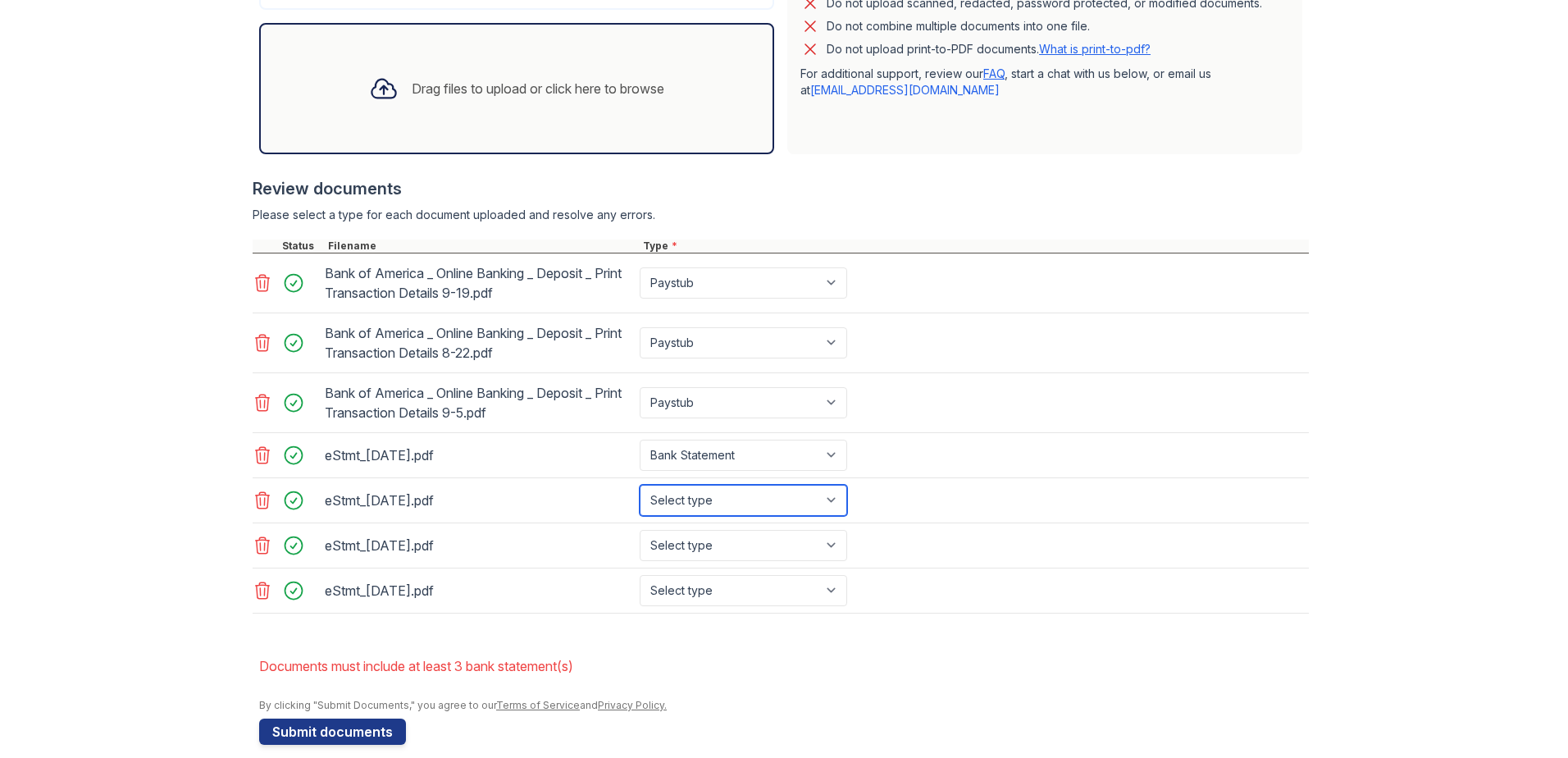
drag, startPoint x: 743, startPoint y: 504, endPoint x: 739, endPoint y: 518, distance: 14.6
click at [743, 504] on select "Select type Paystub Bank Statement Offer Letter Tax Documents Benefit Award Let…" at bounding box center [743, 500] width 208 height 31
select select "bank_statement"
click at [639, 485] on select "Select type Paystub Bank Statement Offer Letter Tax Documents Benefit Award Let…" at bounding box center [743, 500] width 208 height 31
drag, startPoint x: 730, startPoint y: 547, endPoint x: 726, endPoint y: 562, distance: 15.5
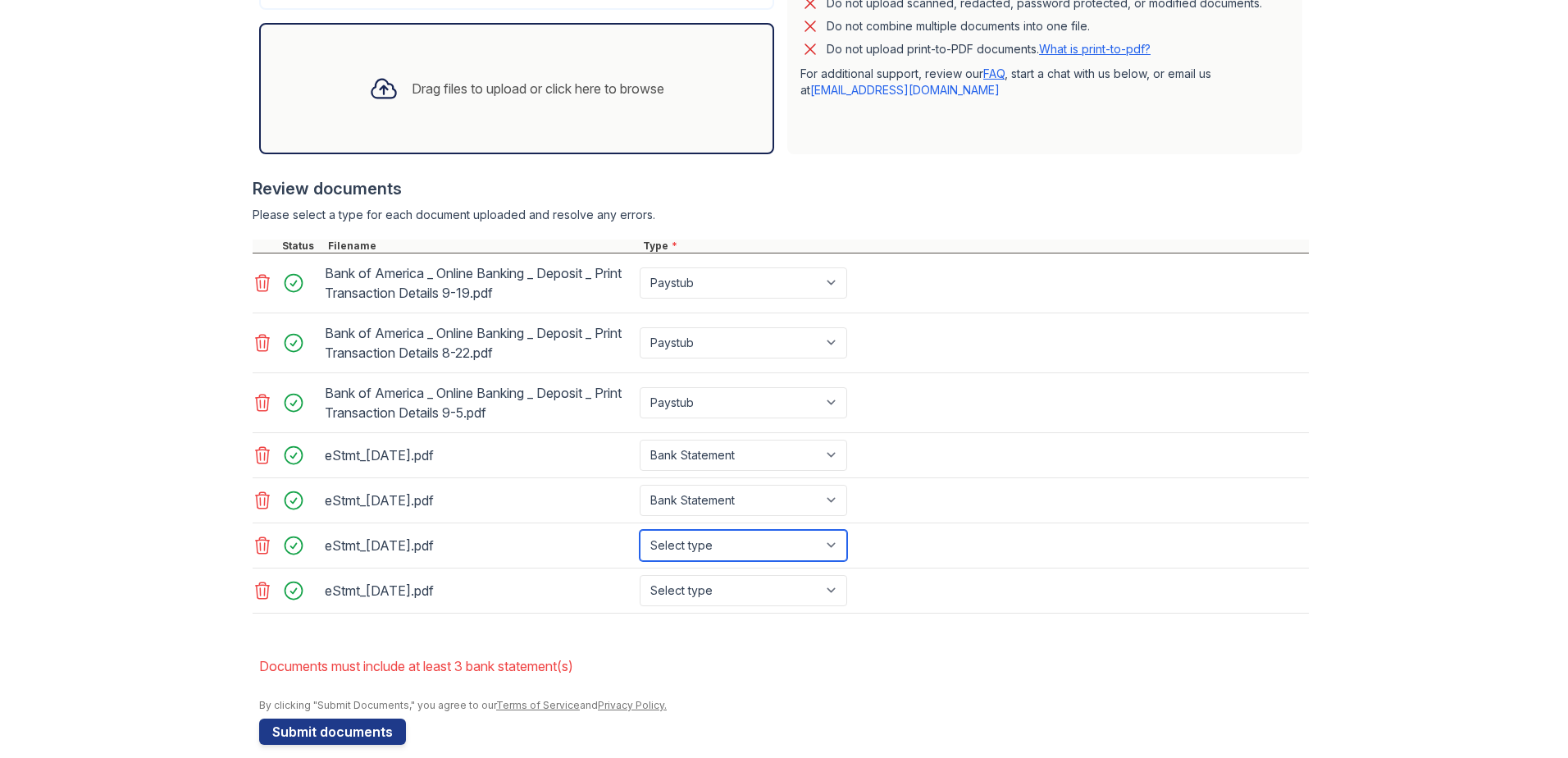
click at [730, 547] on select "Select type Paystub Bank Statement Offer Letter Tax Documents Benefit Award Let…" at bounding box center [743, 546] width 208 height 31
select select "bank_statement"
click at [639, 530] on select "Select type Paystub Bank Statement Offer Letter Tax Documents Benefit Award Let…" at bounding box center [743, 546] width 208 height 31
click at [719, 582] on select "Select type Paystub Bank Statement Offer Letter Tax Documents Benefit Award Let…" at bounding box center [743, 591] width 208 height 31
select select "bank_statement"
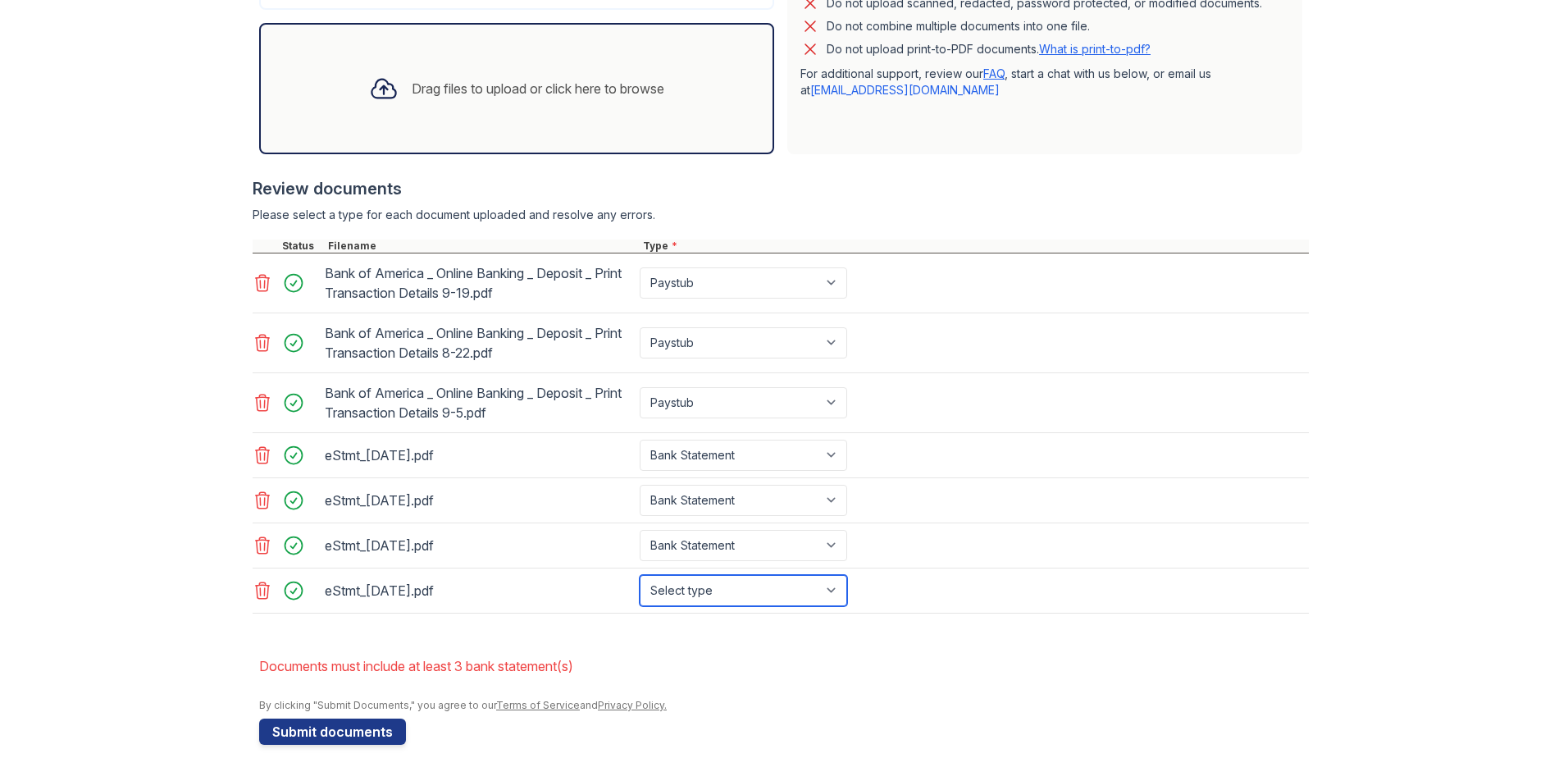
click at [639, 575] on select "Select type Paystub Bank Statement Offer Letter Tax Documents Benefit Award Let…" at bounding box center [743, 591] width 208 height 31
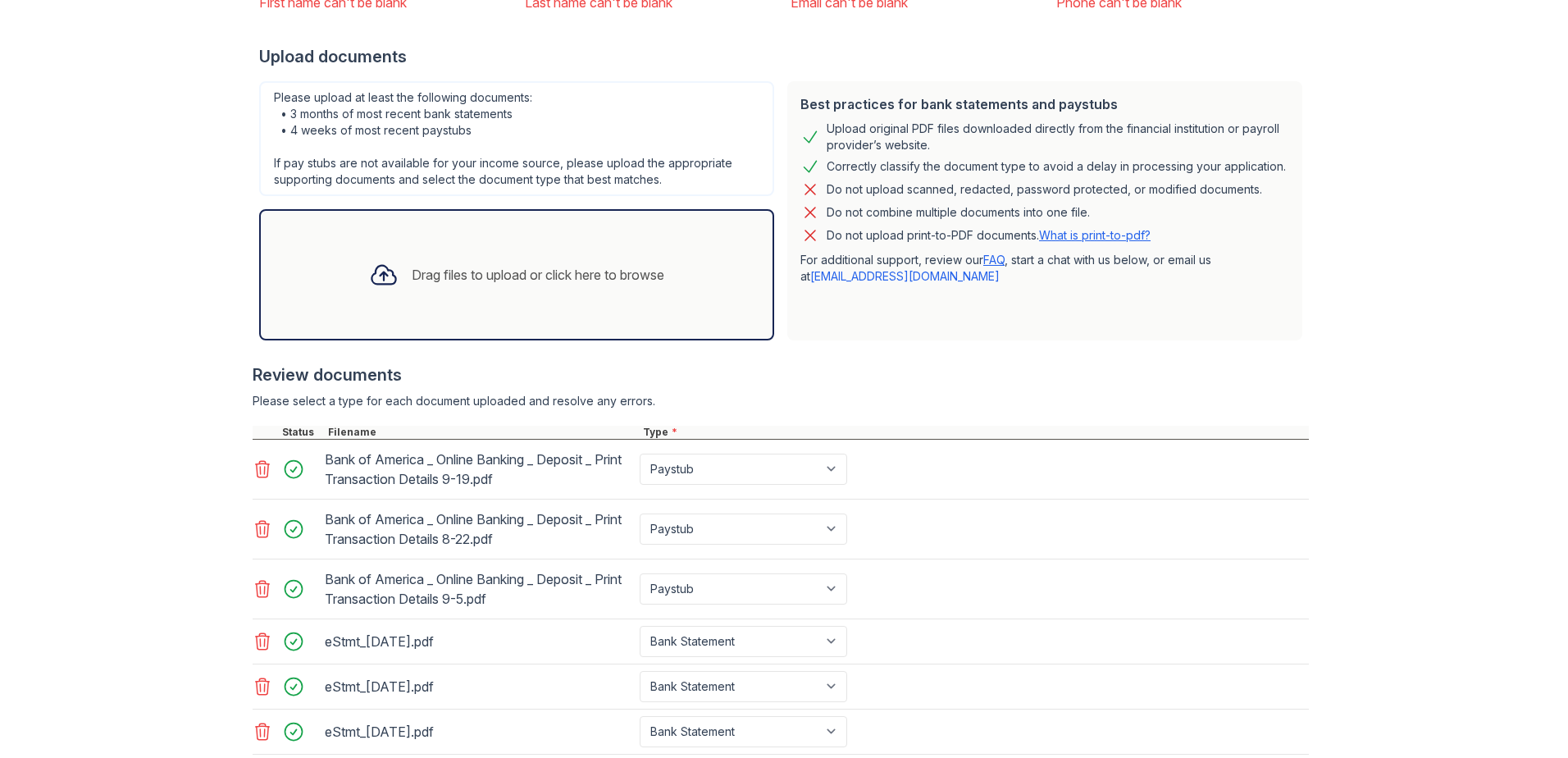
scroll to position [587, 0]
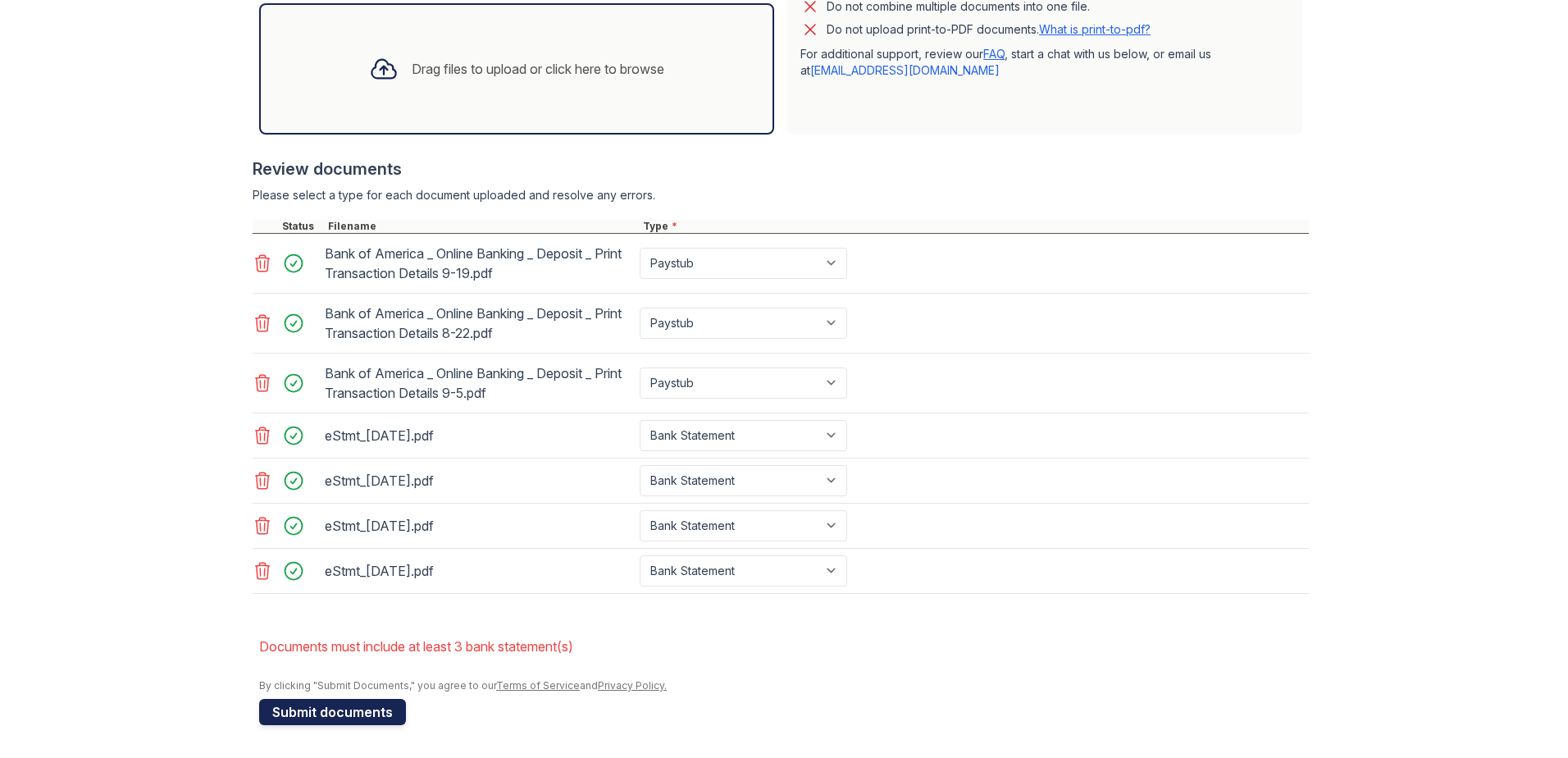
click at [317, 718] on button "Submit documents" at bounding box center [332, 712] width 147 height 27
